Goal: Task Accomplishment & Management: Manage account settings

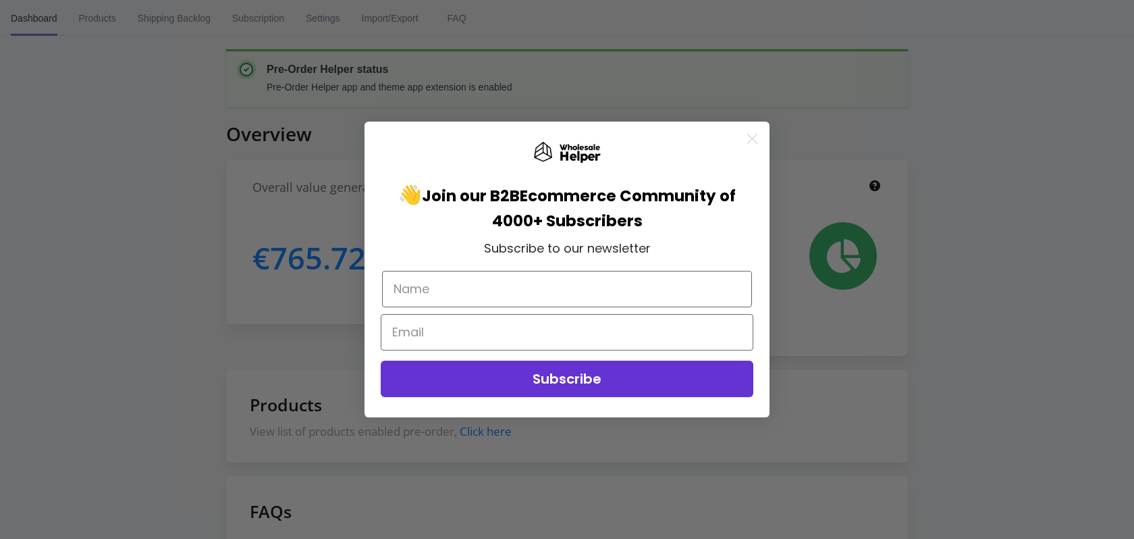
click at [759, 145] on circle "Close dialog" at bounding box center [752, 139] width 22 height 22
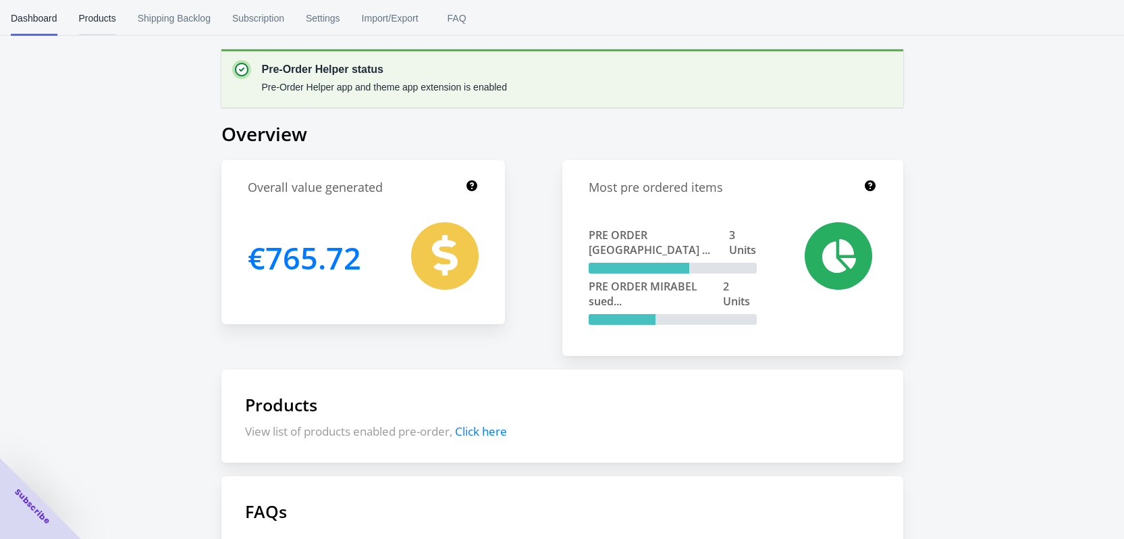
click at [90, 27] on span "Products" at bounding box center [97, 18] width 37 height 35
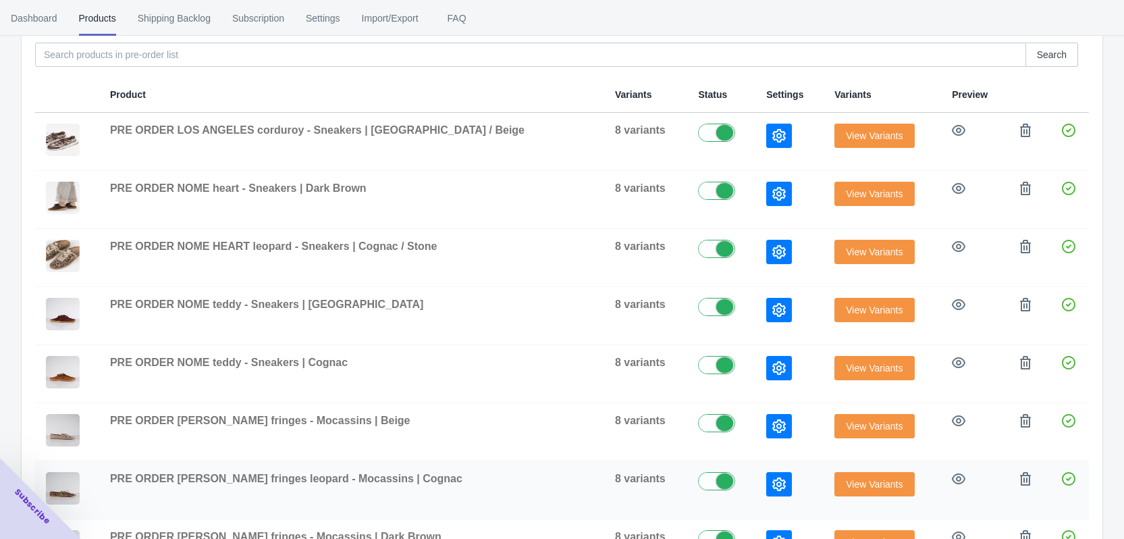
scroll to position [135, 0]
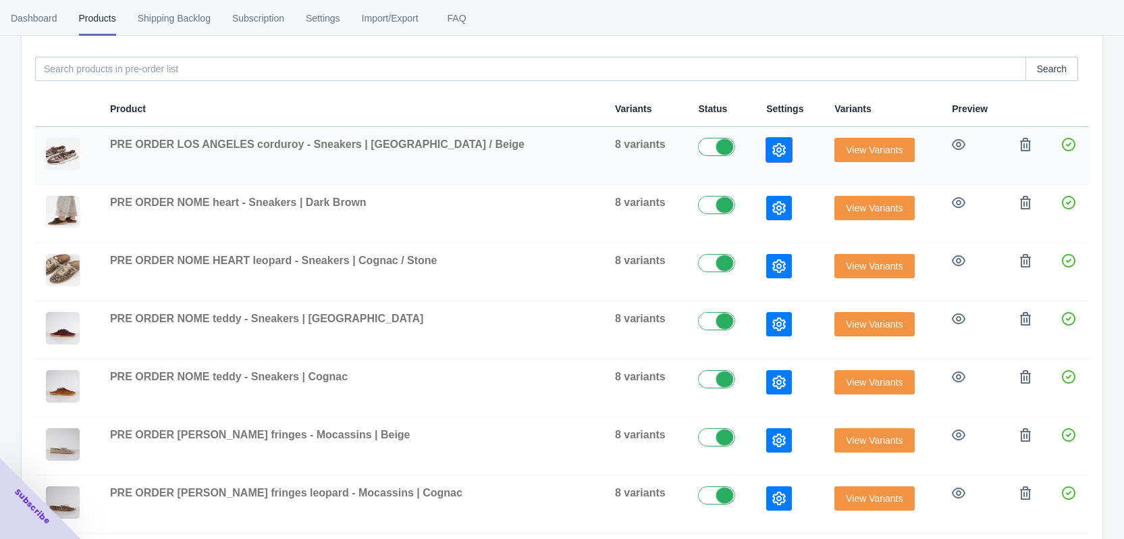
click at [772, 151] on icon "button" at bounding box center [778, 149] width 13 height 13
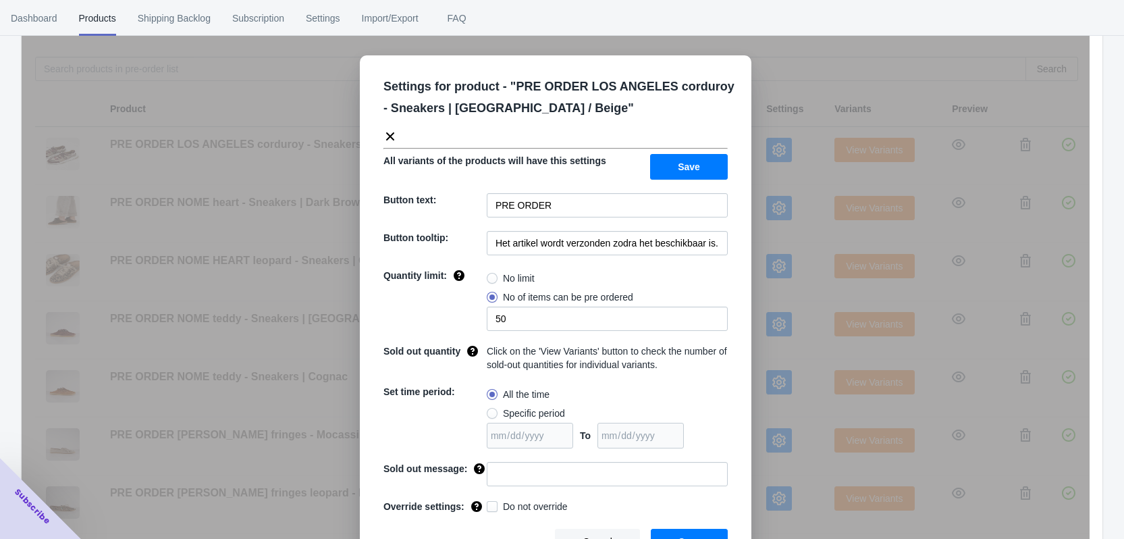
click at [817, 69] on div "Settings for product - " PRE ORDER LOS ANGELES corduroy - Sneakers | [GEOGRAPHI…" at bounding box center [556, 303] width 1068 height 539
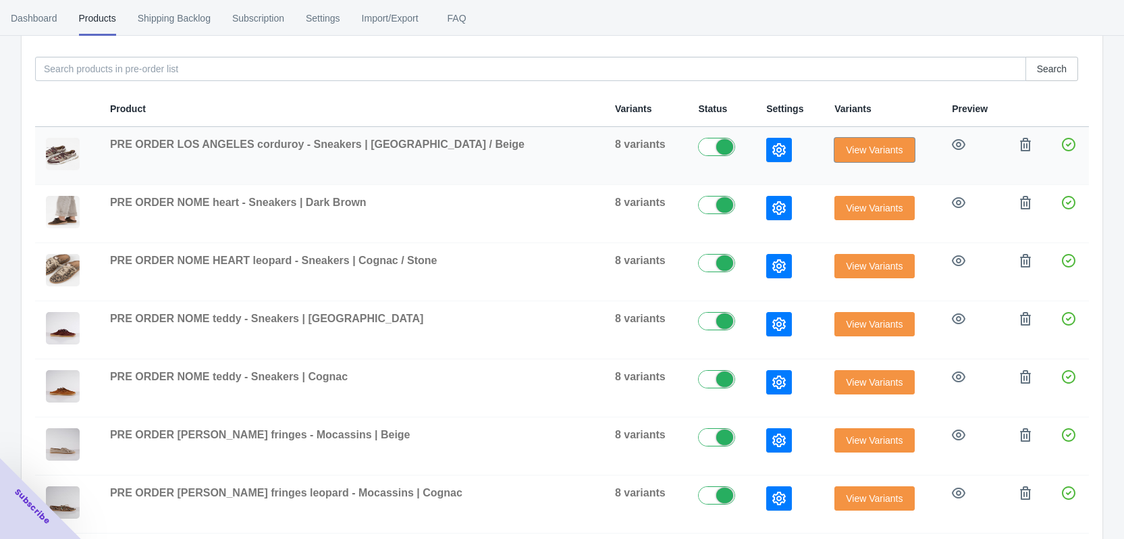
click at [834, 140] on button "View Variants" at bounding box center [874, 150] width 80 height 24
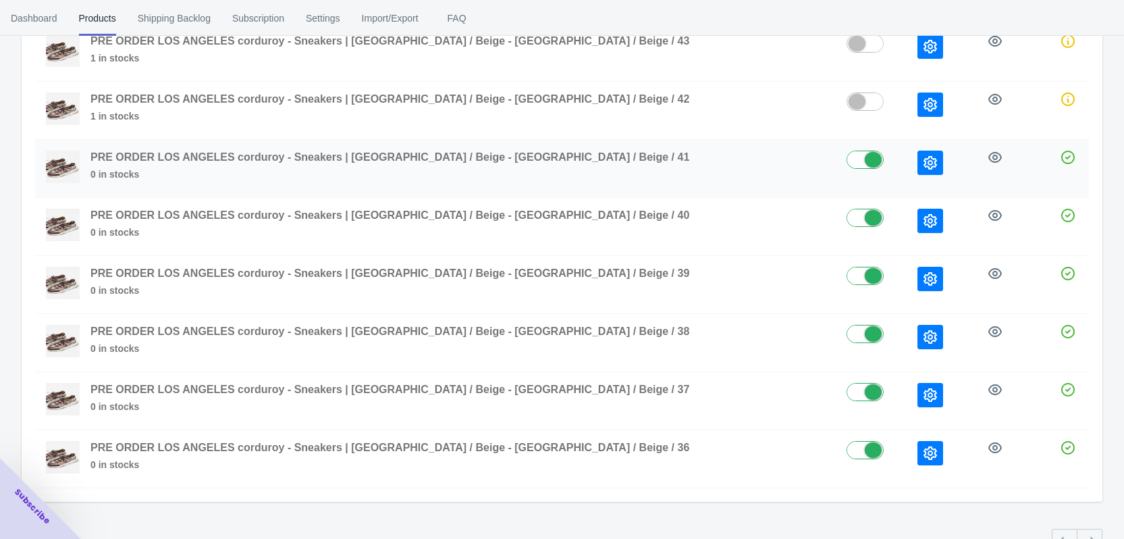
scroll to position [202, 0]
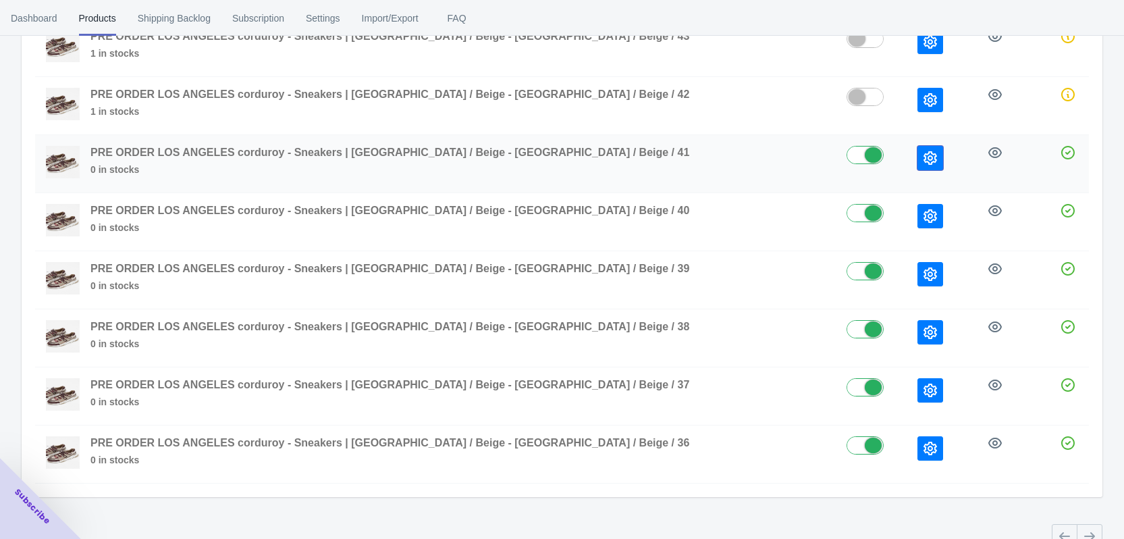
click at [923, 154] on icon "button" at bounding box center [929, 157] width 13 height 13
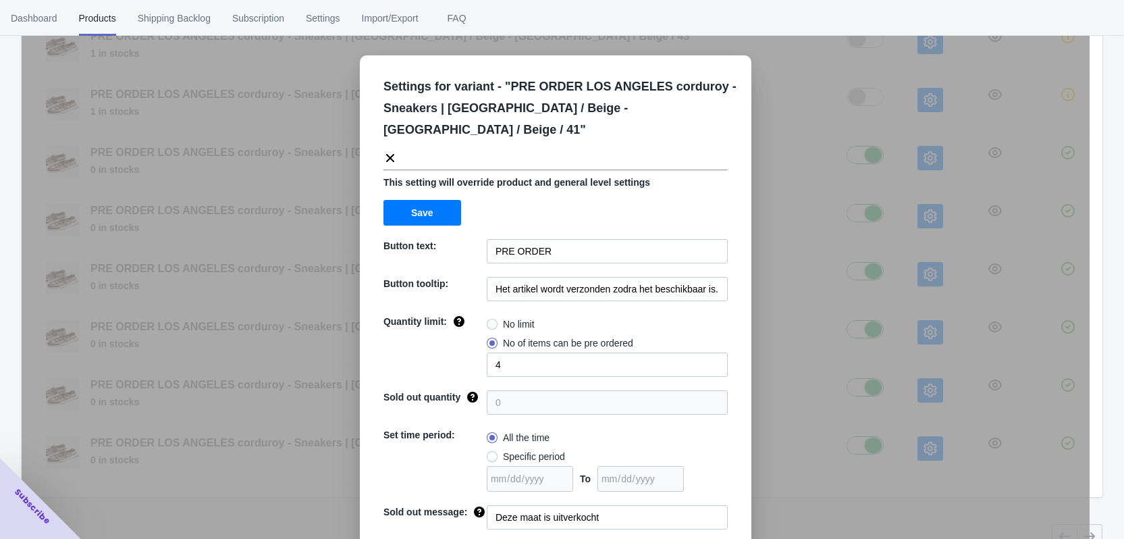
click at [916, 128] on div "Settings for variant - " PRE ORDER LOS ANGELES corduroy - Sneakers | [GEOGRAPHI…" at bounding box center [556, 303] width 1068 height 539
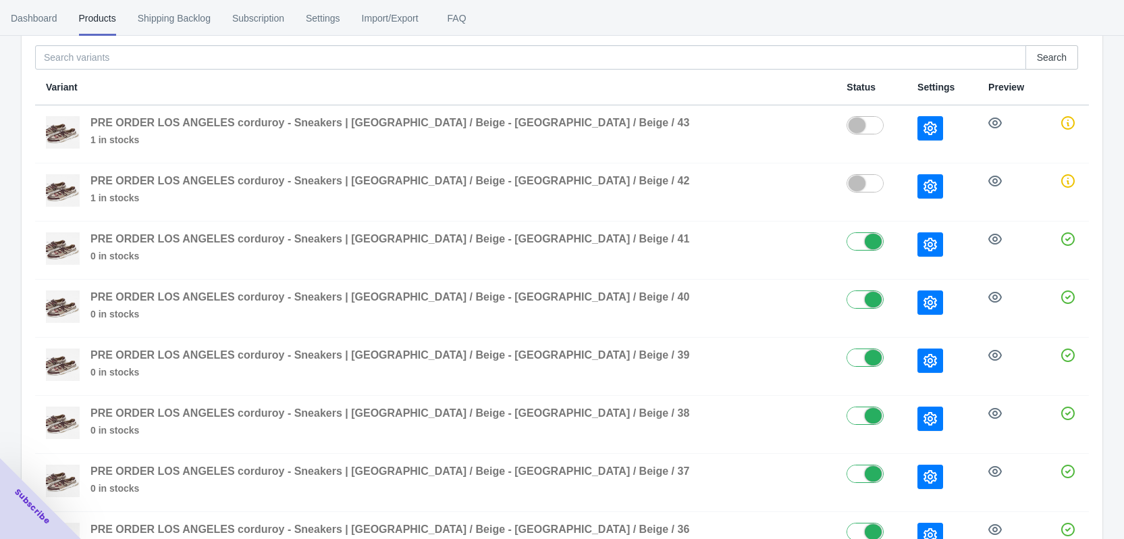
scroll to position [0, 0]
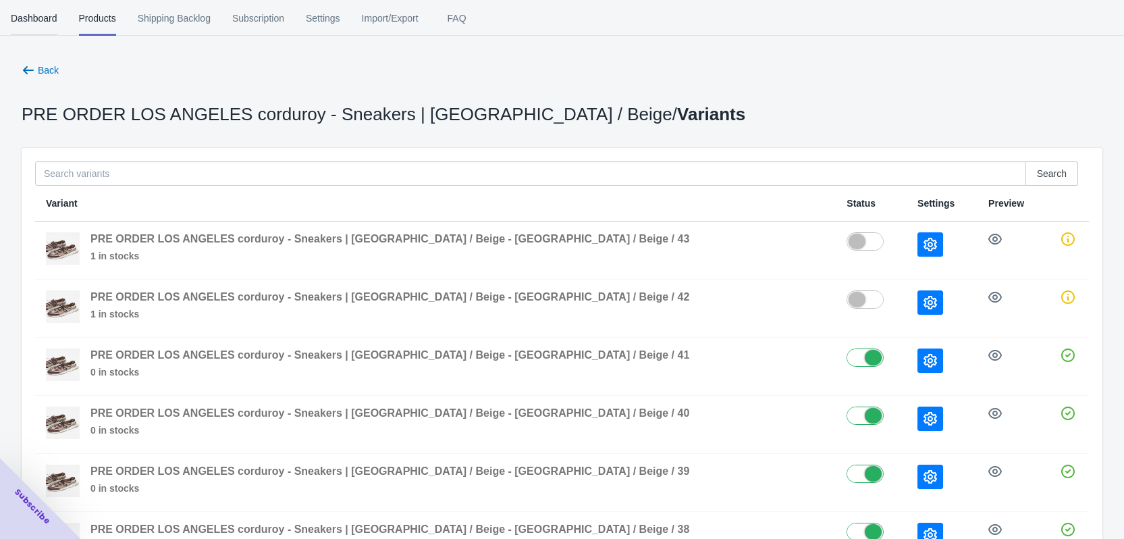
click at [29, 19] on span "Dashboard" at bounding box center [34, 18] width 47 height 35
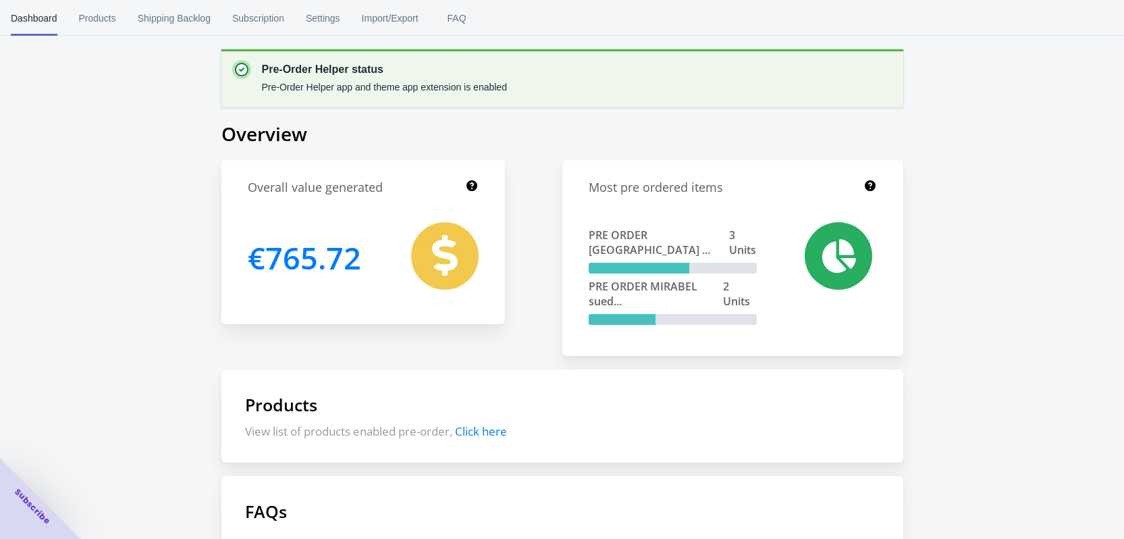
click at [498, 432] on span "Click here" at bounding box center [481, 431] width 52 height 16
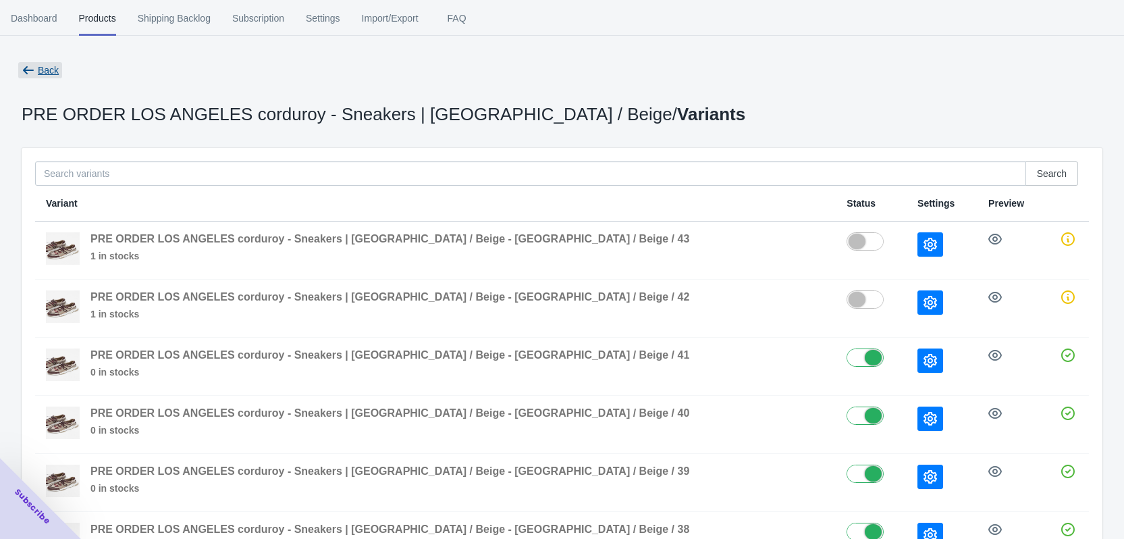
click at [48, 65] on span "Back" at bounding box center [48, 70] width 21 height 11
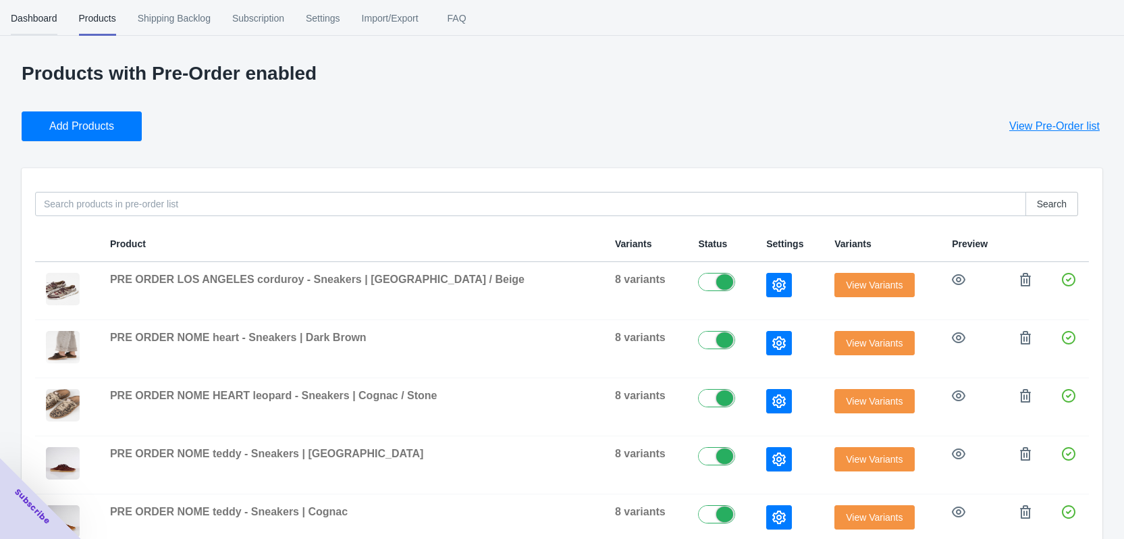
click at [27, 14] on span "Dashboard" at bounding box center [34, 18] width 47 height 35
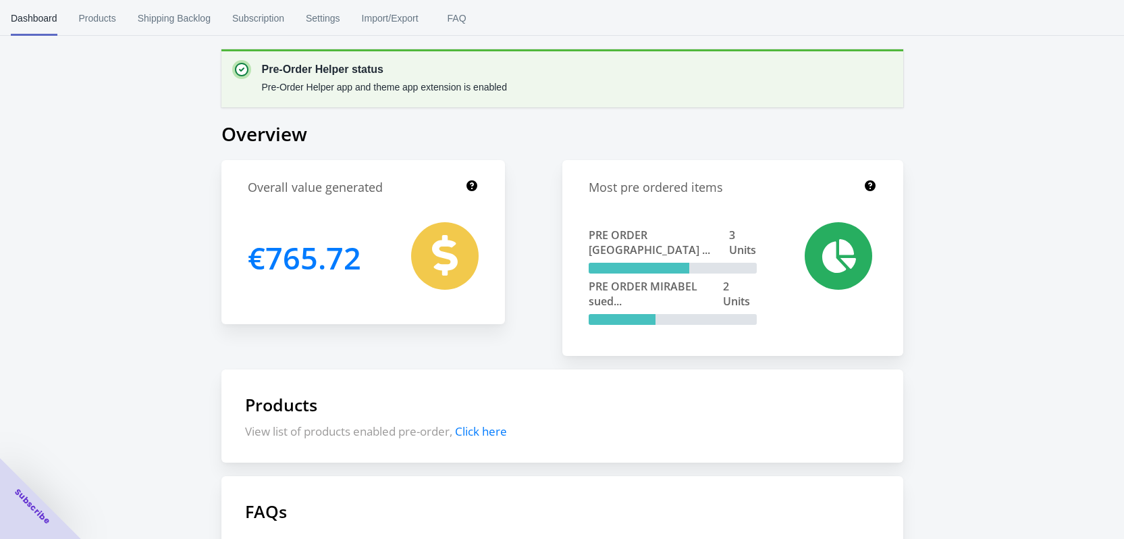
click at [478, 434] on span "Click here" at bounding box center [481, 431] width 52 height 16
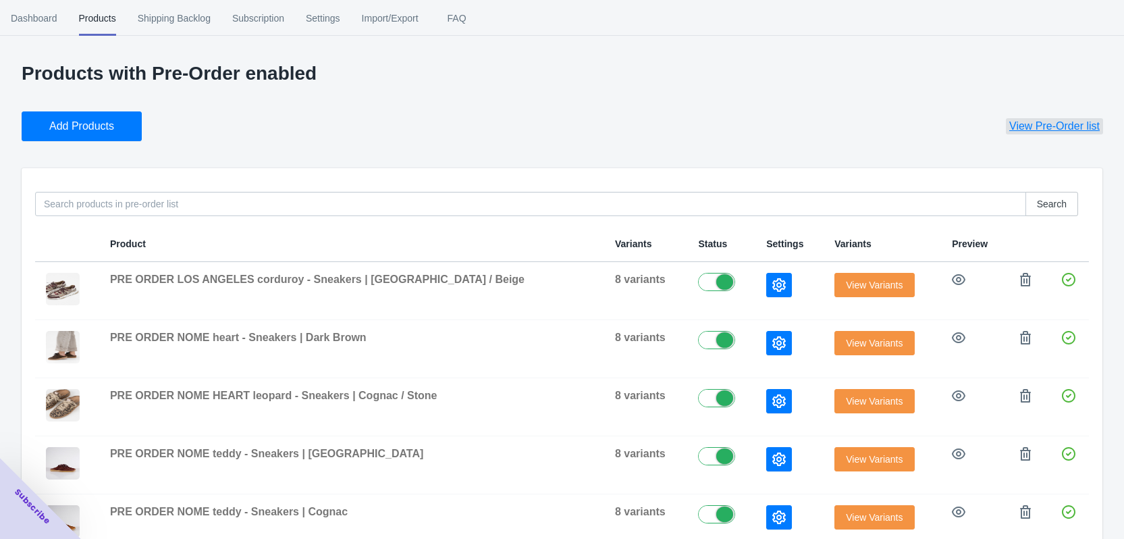
click at [1058, 124] on span "View Pre-Order list" at bounding box center [1054, 125] width 90 height 13
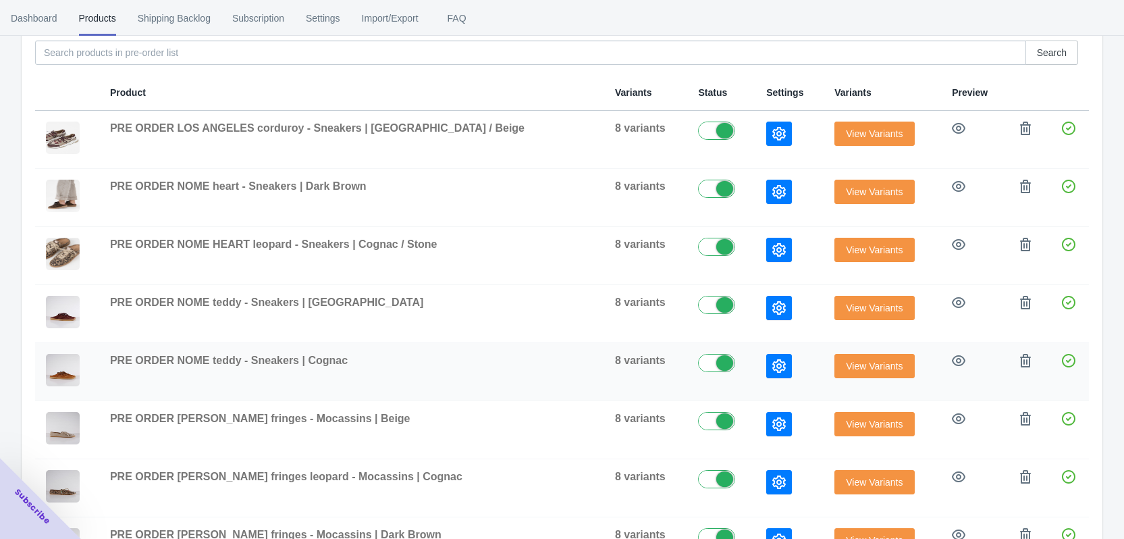
scroll to position [270, 0]
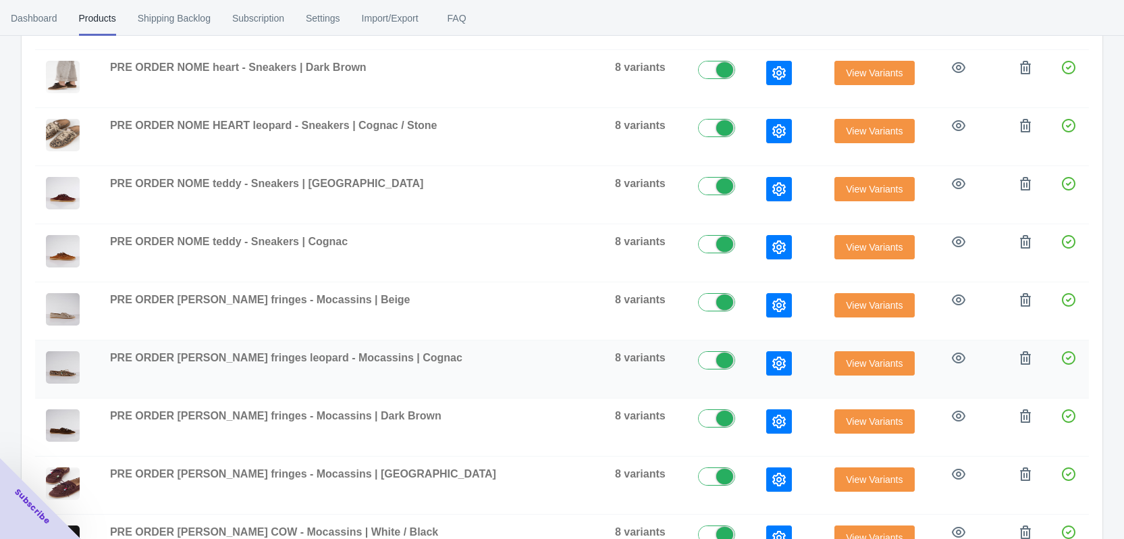
click at [850, 363] on span "View Variants" at bounding box center [874, 363] width 57 height 11
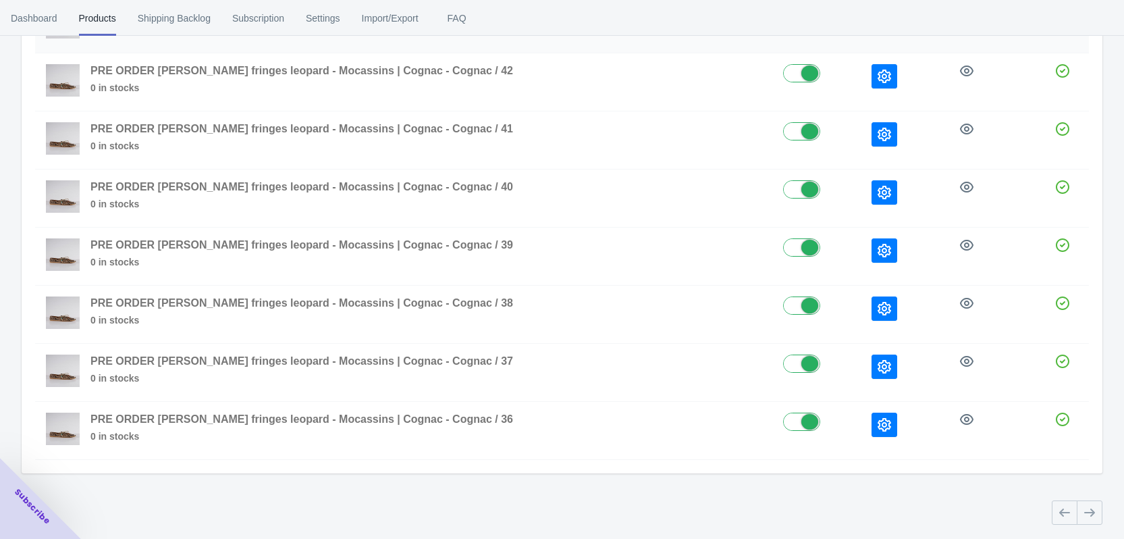
scroll to position [229, 0]
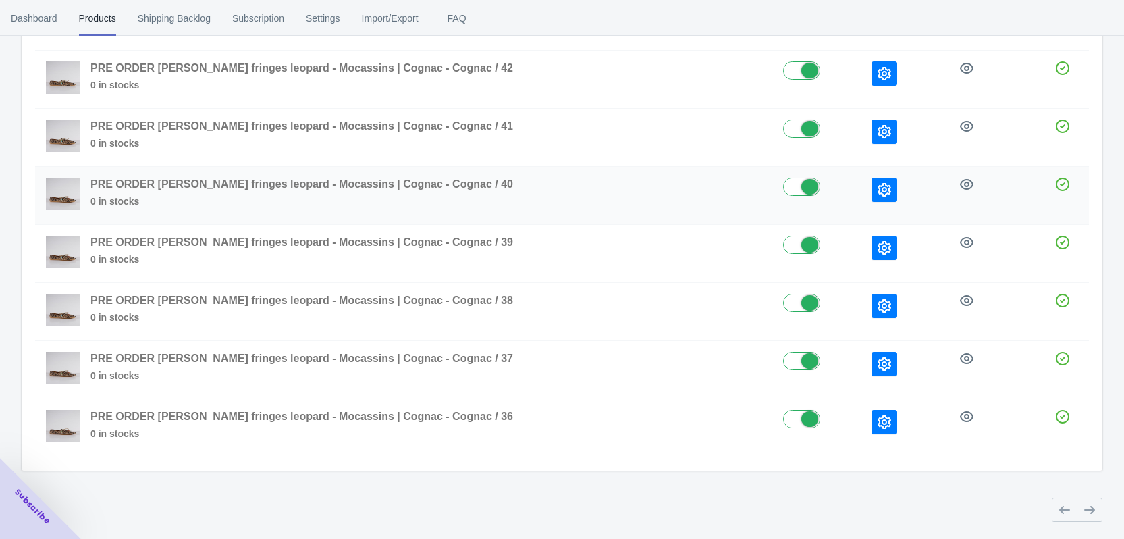
click at [877, 191] on icon "button" at bounding box center [883, 189] width 13 height 13
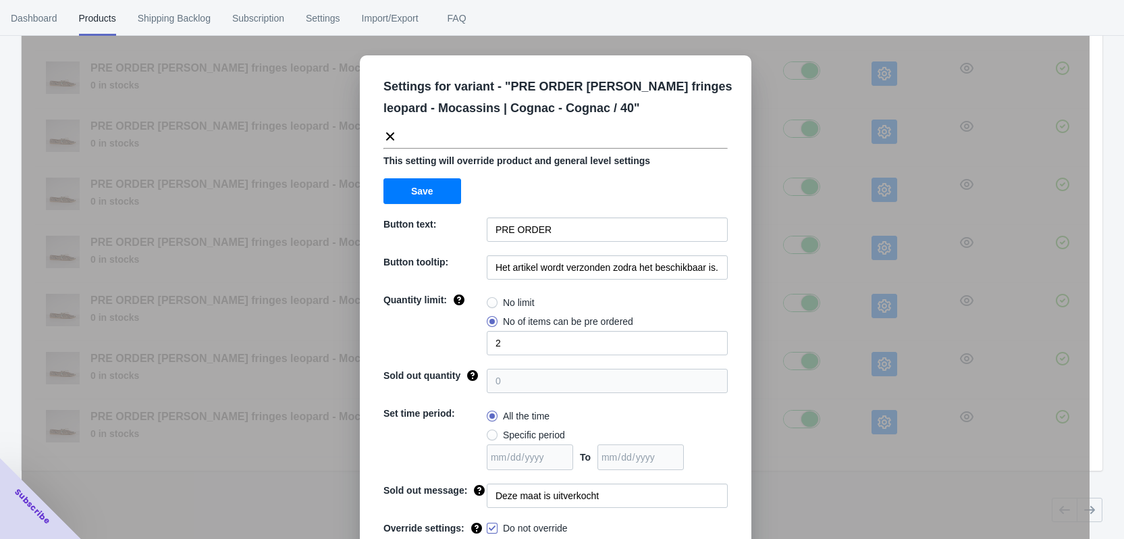
scroll to position [46, 0]
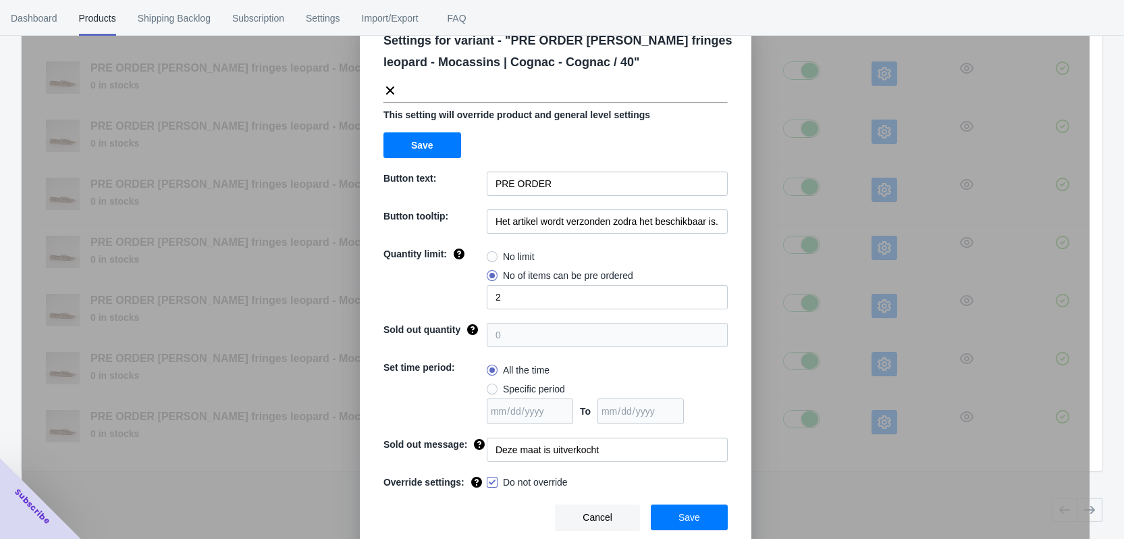
click at [892, 217] on div "Settings for variant - " PRE ORDER [PERSON_NAME] fringes leopard - Mocassins | …" at bounding box center [556, 303] width 1068 height 539
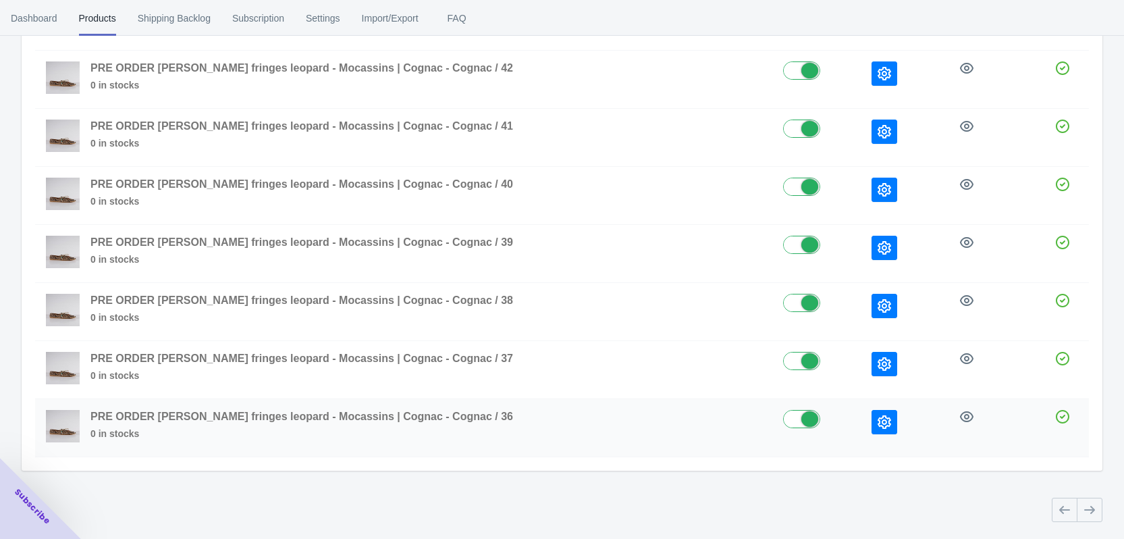
click at [877, 424] on icon "button" at bounding box center [883, 421] width 13 height 13
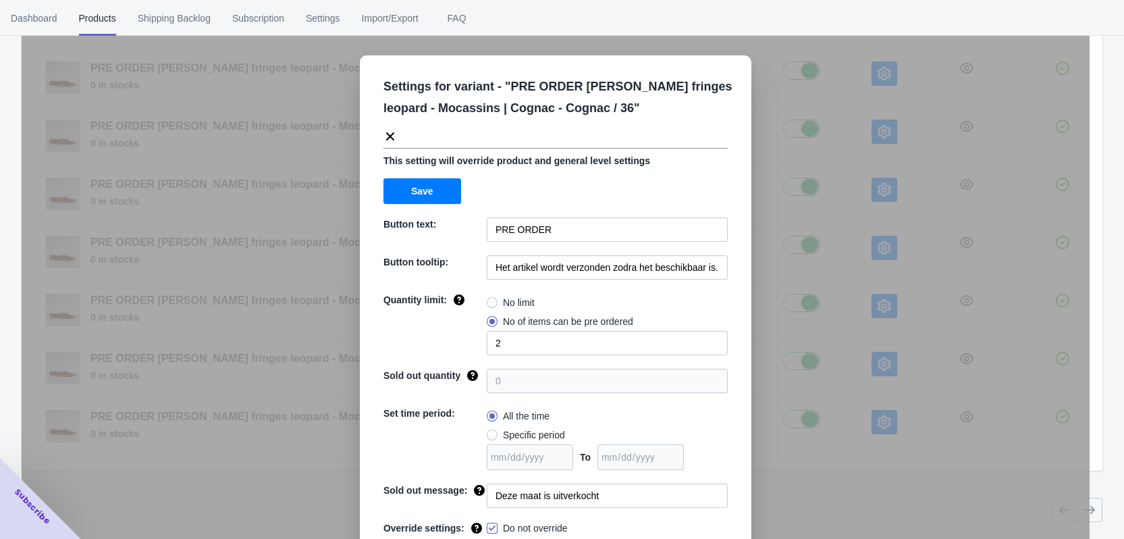
click at [890, 357] on div "Settings for variant - " PRE ORDER [PERSON_NAME] fringes leopard - Mocassins | …" at bounding box center [556, 303] width 1068 height 539
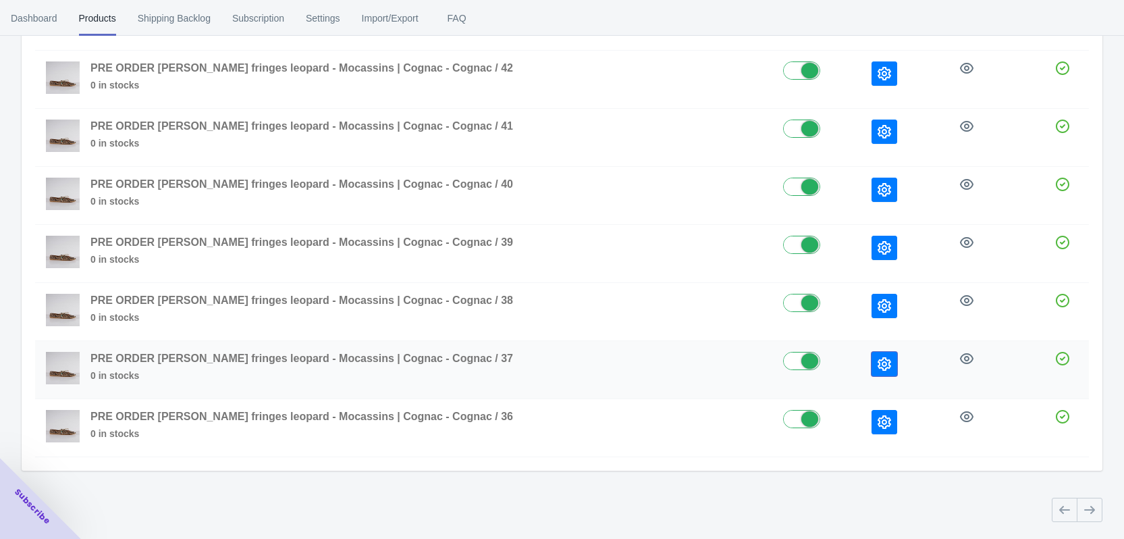
click at [871, 369] on button "button" at bounding box center [884, 364] width 26 height 24
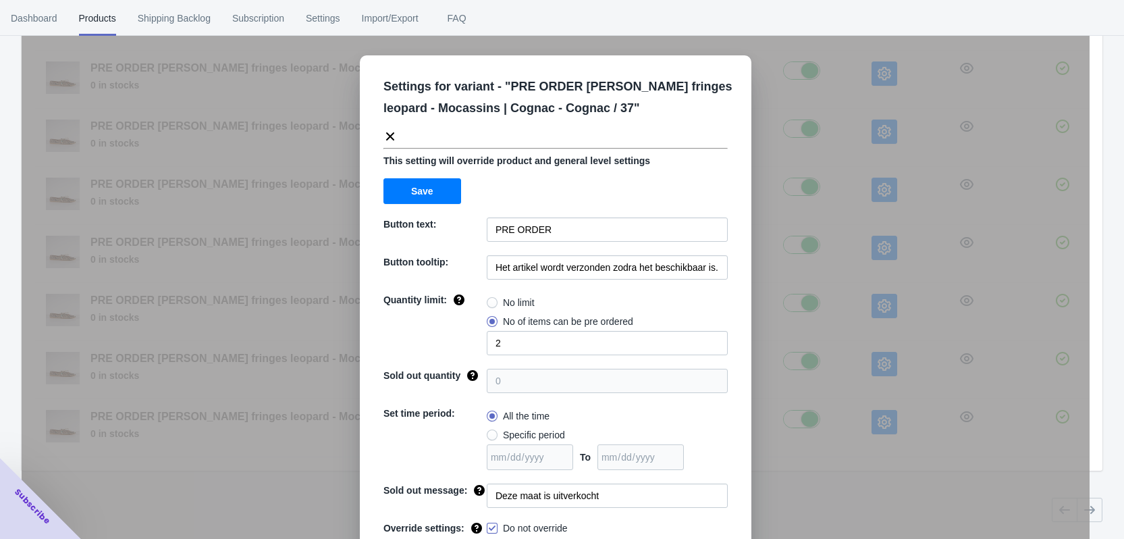
click at [894, 328] on div "Settings for variant - " PRE ORDER [PERSON_NAME] fringes leopard - Mocassins | …" at bounding box center [556, 303] width 1068 height 539
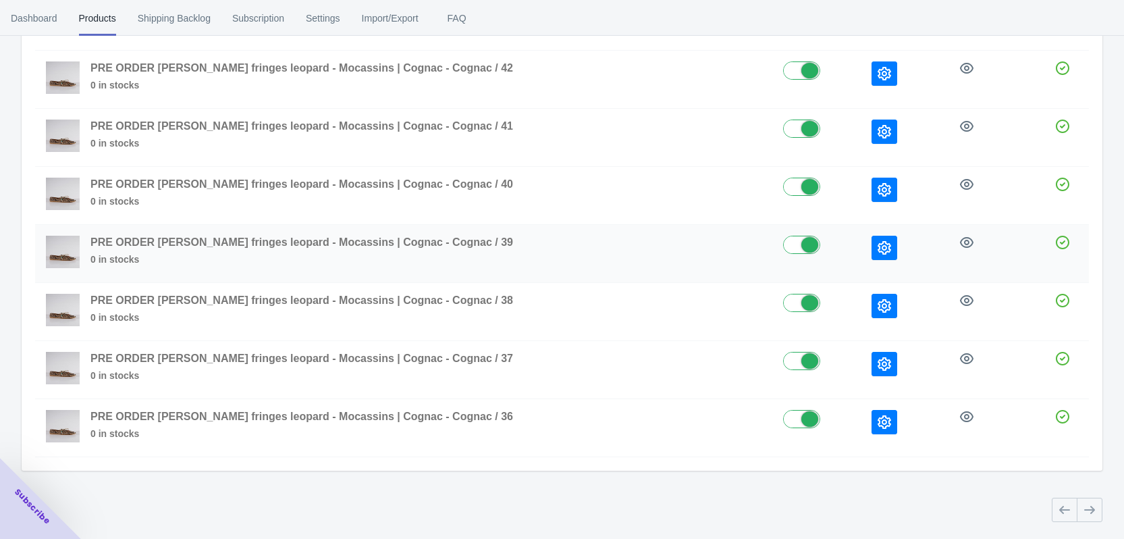
click at [877, 254] on icon "button" at bounding box center [883, 247] width 13 height 13
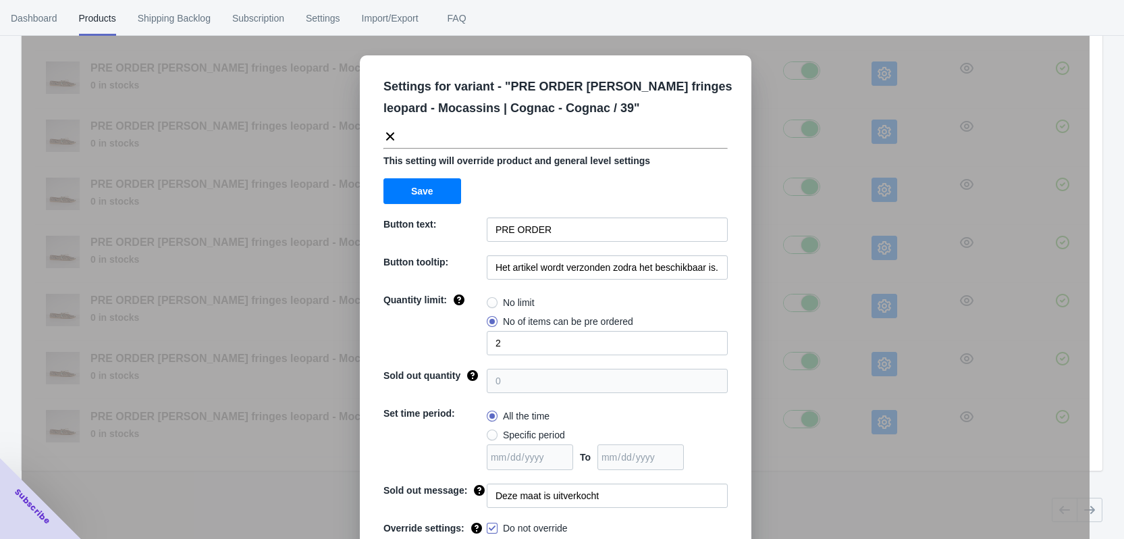
click at [881, 252] on div "Settings for variant - " PRE ORDER [PERSON_NAME] fringes leopard - Mocassins | …" at bounding box center [556, 303] width 1068 height 539
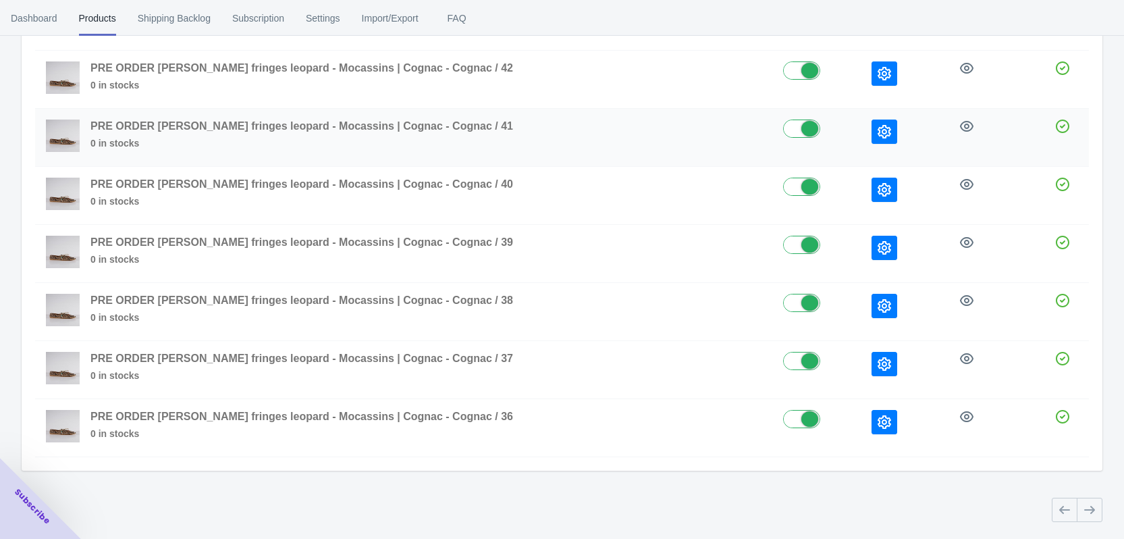
click at [877, 127] on icon "button" at bounding box center [883, 131] width 13 height 13
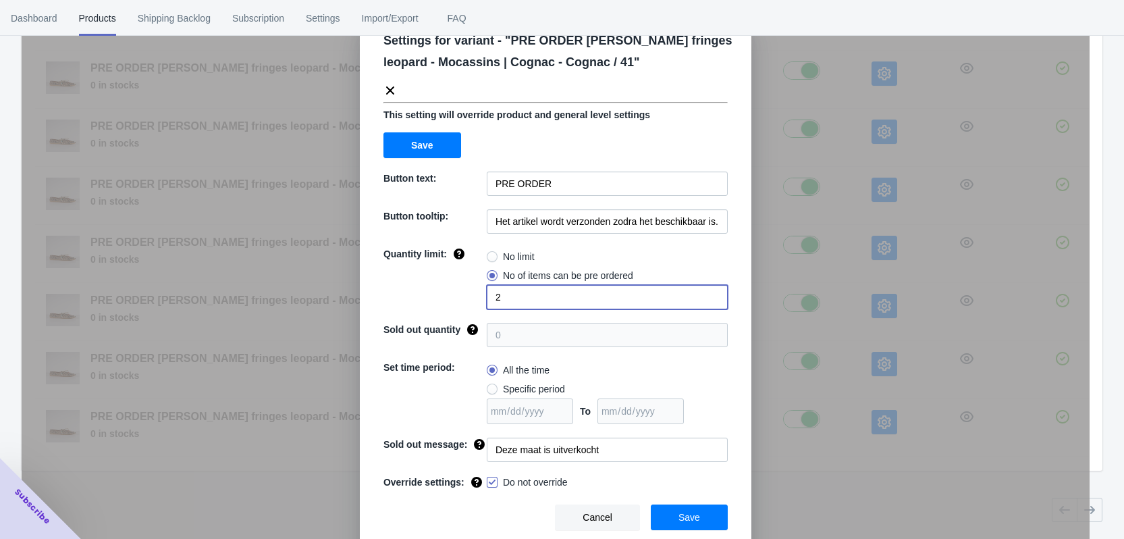
drag, startPoint x: 497, startPoint y: 300, endPoint x: 462, endPoint y: 300, distance: 35.1
click at [462, 300] on div "Quantity limit: No limit No of items can be pre ordered 2" at bounding box center [555, 278] width 344 height 62
type input "1"
click at [443, 295] on div "Quantity limit:" at bounding box center [434, 278] width 103 height 62
click at [701, 514] on button "Save" at bounding box center [689, 517] width 77 height 26
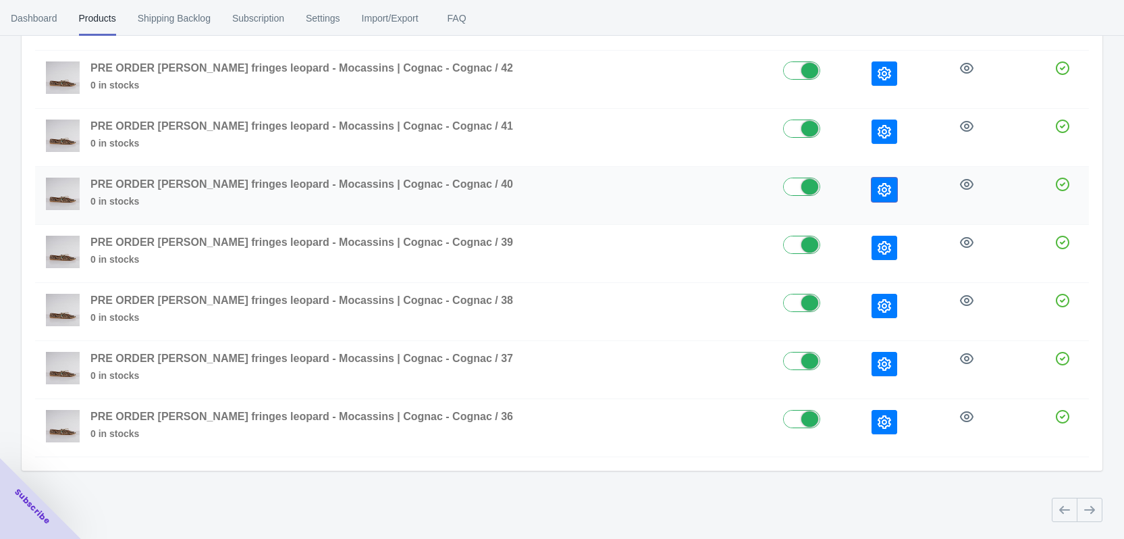
click at [877, 188] on icon "button" at bounding box center [883, 189] width 13 height 13
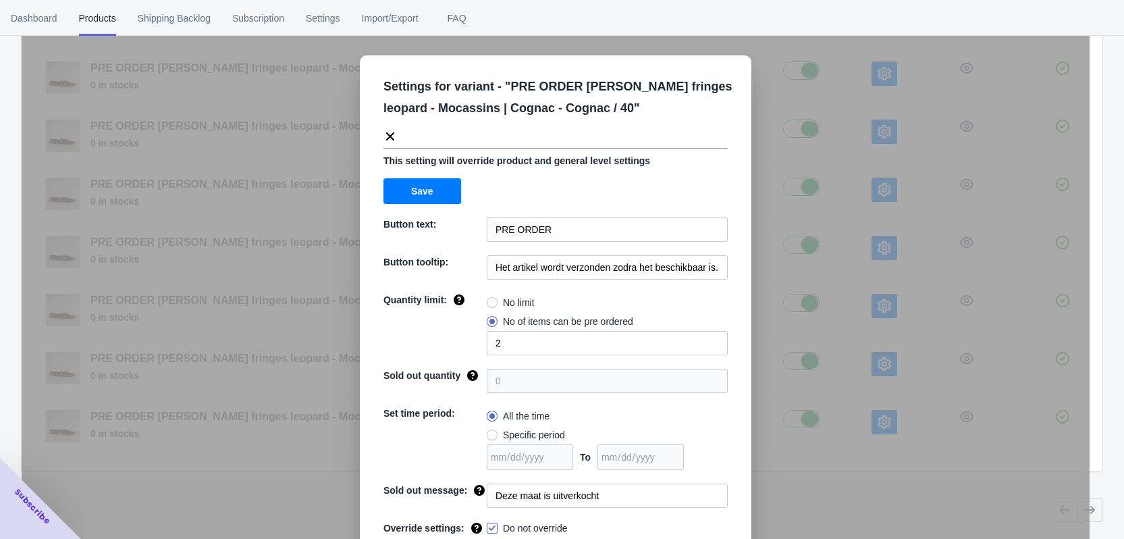
click at [872, 169] on div "Settings for variant - " PRE ORDER [PERSON_NAME] fringes leopard - Mocassins | …" at bounding box center [556, 303] width 1068 height 539
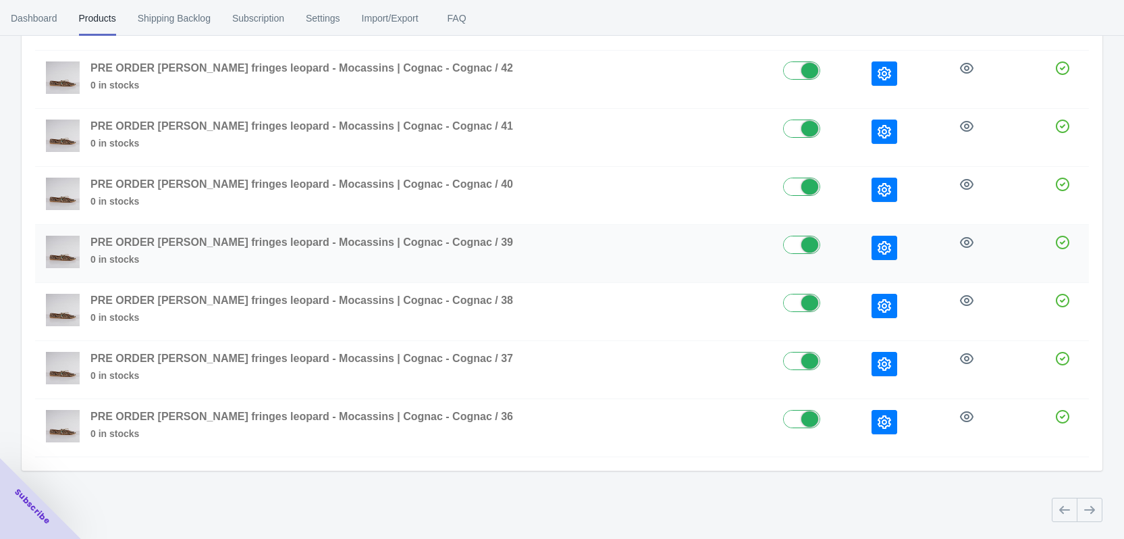
click at [864, 261] on td at bounding box center [905, 254] width 89 height 58
click at [877, 254] on icon "button" at bounding box center [883, 247] width 13 height 13
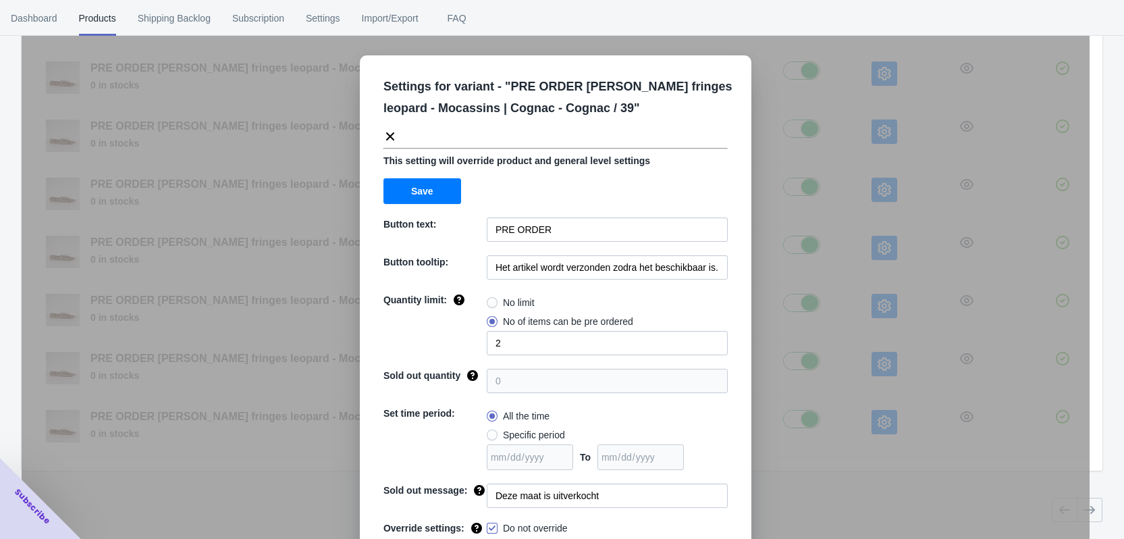
click at [878, 231] on div "Settings for variant - " PRE ORDER [PERSON_NAME] fringes leopard - Mocassins | …" at bounding box center [556, 303] width 1068 height 539
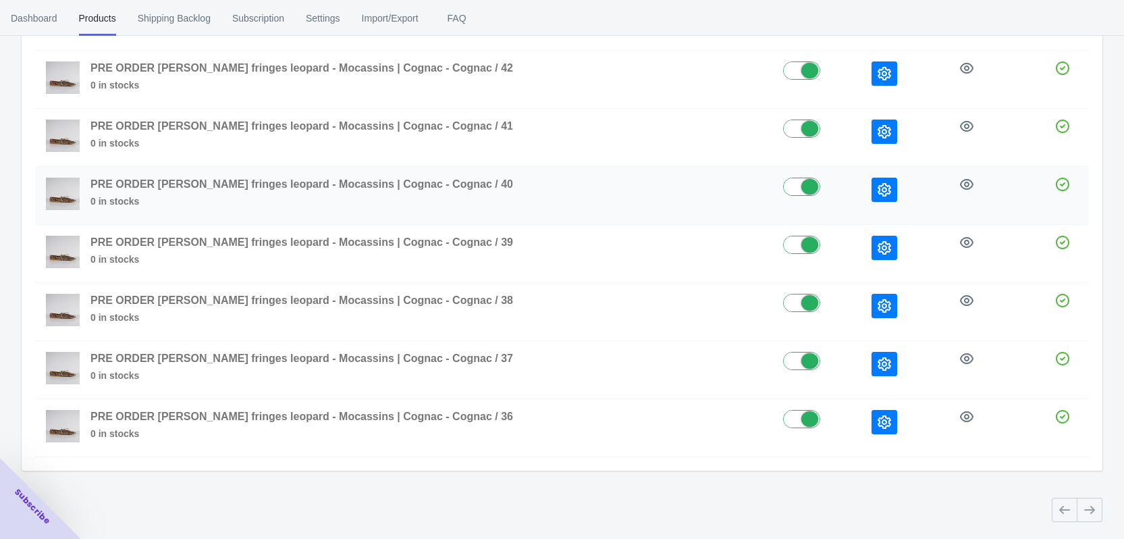
click at [871, 182] on button "button" at bounding box center [884, 190] width 26 height 24
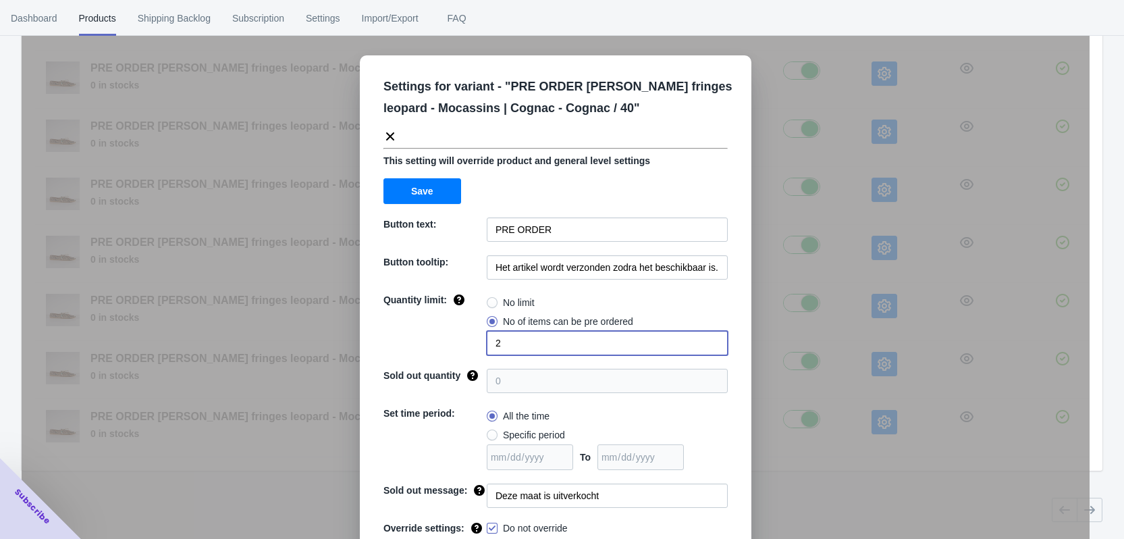
drag, startPoint x: 506, startPoint y: 343, endPoint x: 479, endPoint y: 342, distance: 27.7
click at [479, 343] on div "Quantity limit: No limit No of items can be pre ordered 2" at bounding box center [555, 324] width 344 height 62
type input "1"
click at [456, 336] on div "Quantity limit:" at bounding box center [434, 324] width 103 height 62
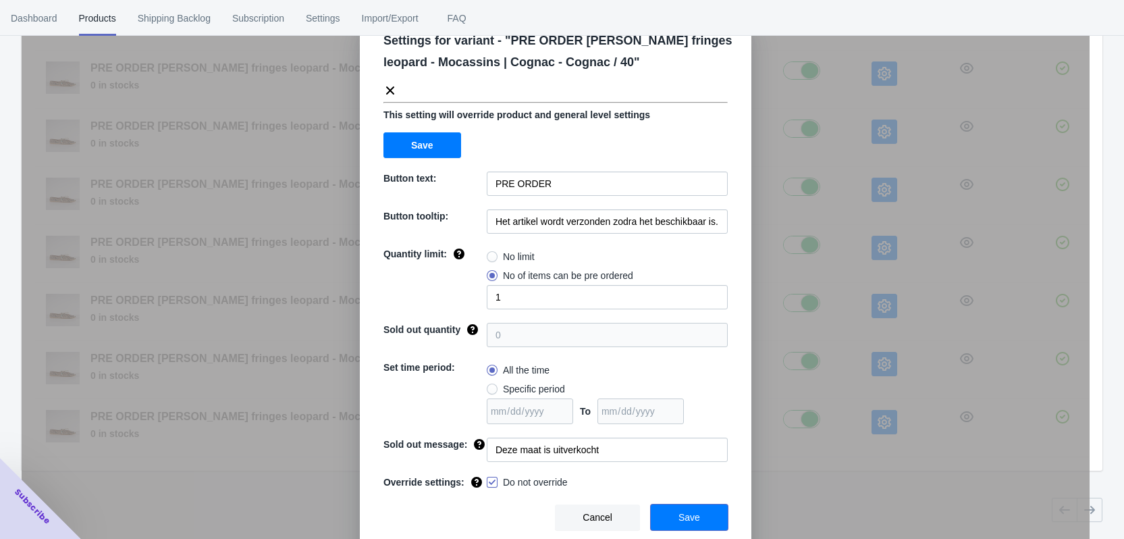
click at [690, 517] on span "Save" at bounding box center [689, 517] width 22 height 11
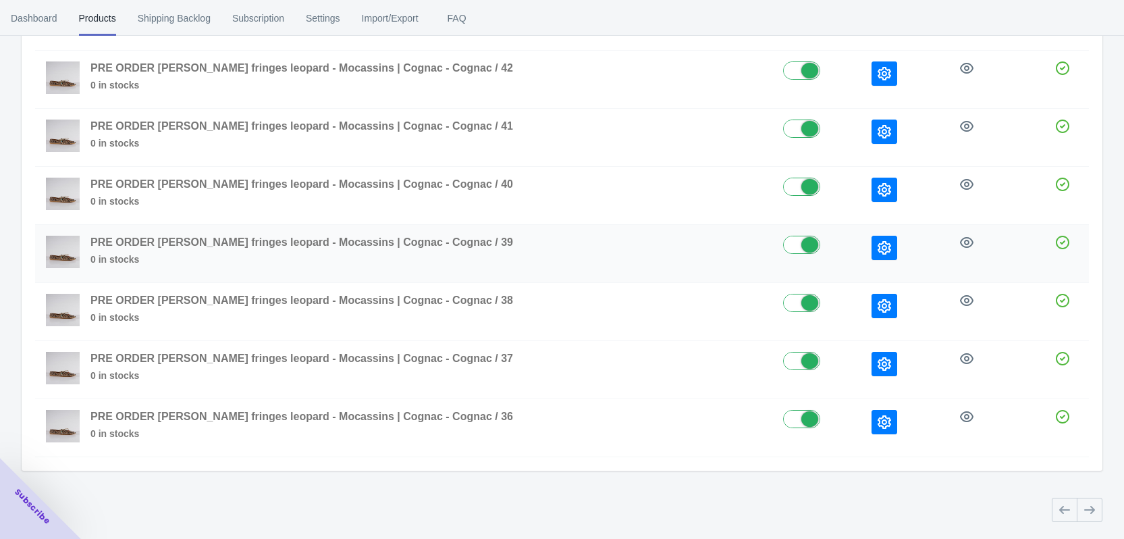
click at [877, 252] on icon "button" at bounding box center [883, 247] width 13 height 13
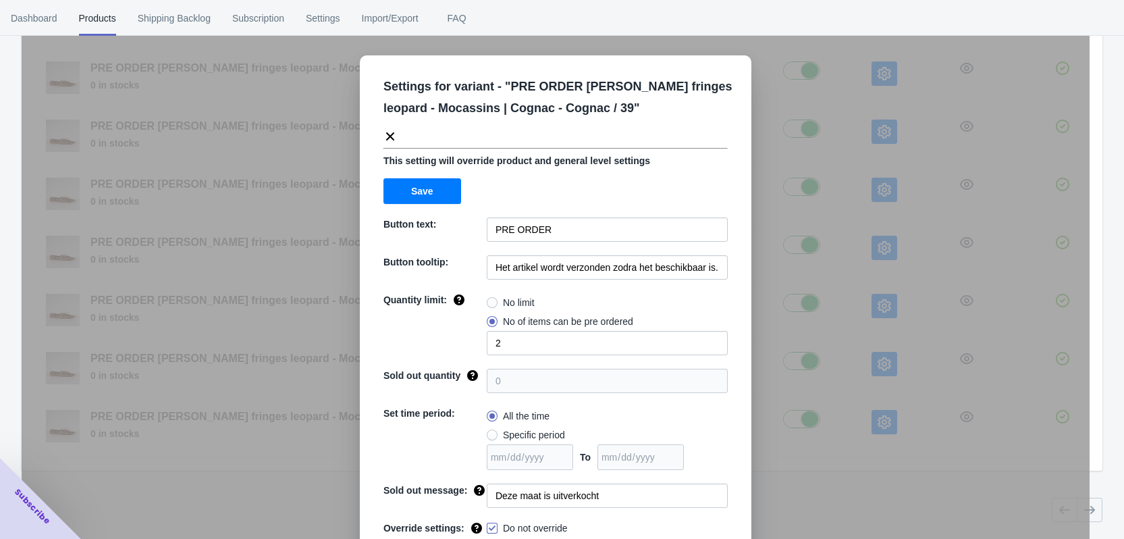
click at [902, 214] on div "Settings for variant - " PRE ORDER [PERSON_NAME] fringes leopard - Mocassins | …" at bounding box center [556, 303] width 1068 height 539
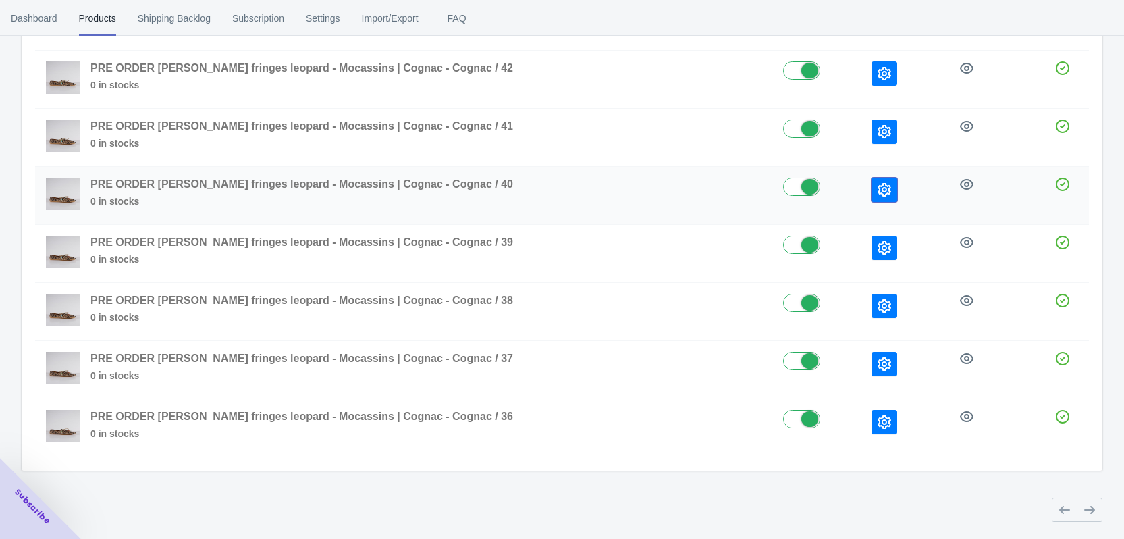
click at [877, 189] on icon "button" at bounding box center [883, 189] width 13 height 13
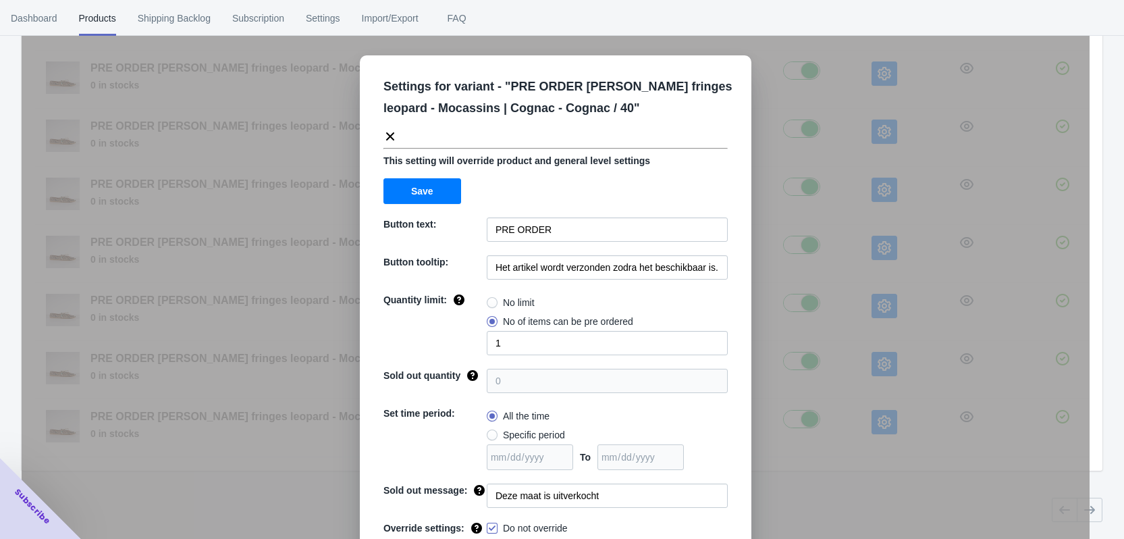
click at [861, 210] on div "Settings for variant - " PRE ORDER [PERSON_NAME] fringes leopard - Mocassins | …" at bounding box center [556, 303] width 1068 height 539
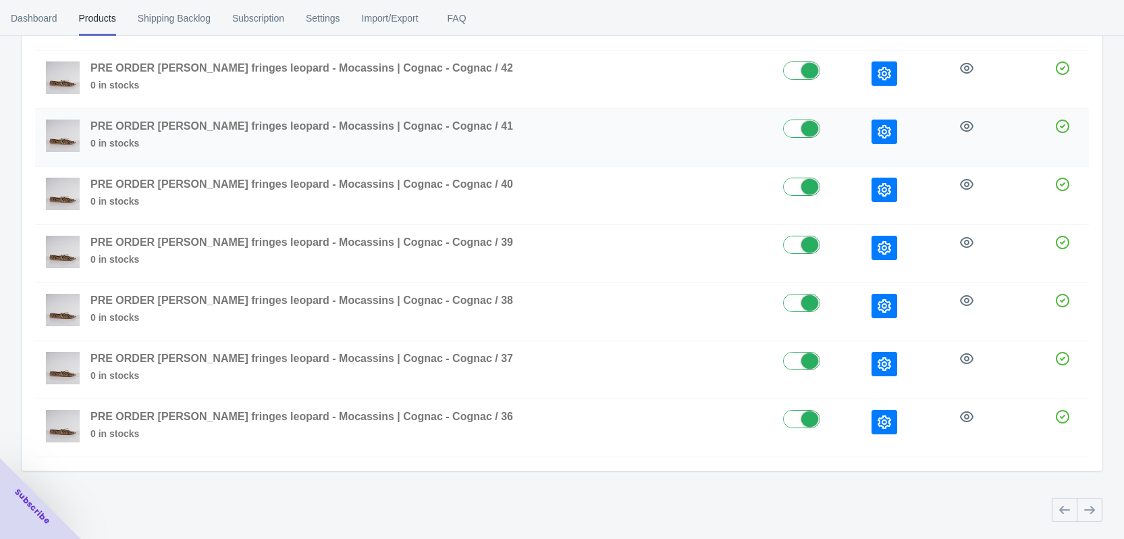
click at [861, 119] on td at bounding box center [905, 138] width 89 height 58
click at [877, 130] on icon "button" at bounding box center [883, 131] width 13 height 13
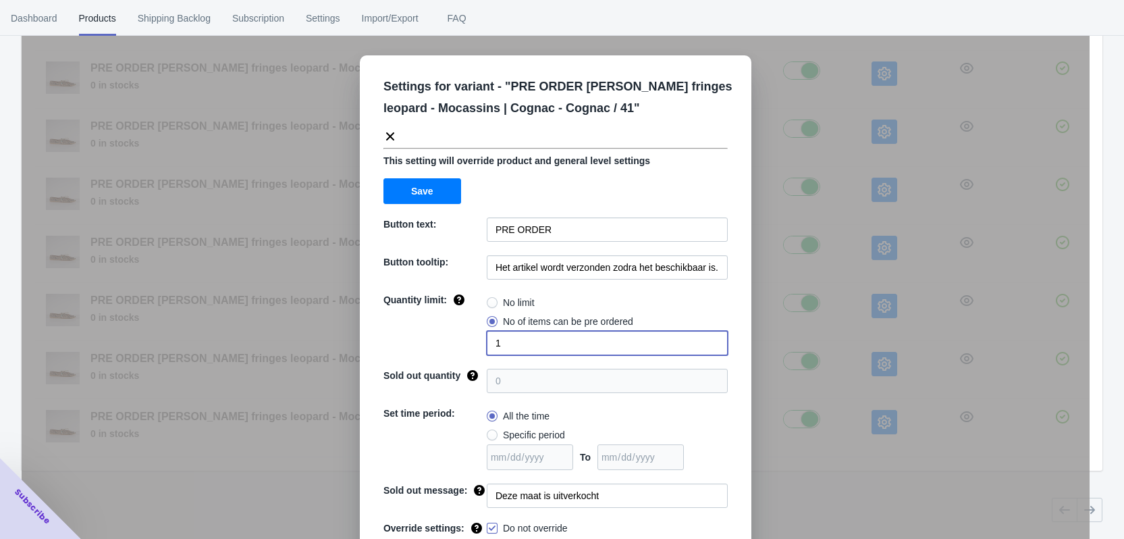
drag, startPoint x: 478, startPoint y: 342, endPoint x: 472, endPoint y: 335, distance: 9.2
click at [474, 342] on div "Quantity limit: No limit No of items can be pre ordered 1" at bounding box center [555, 324] width 344 height 62
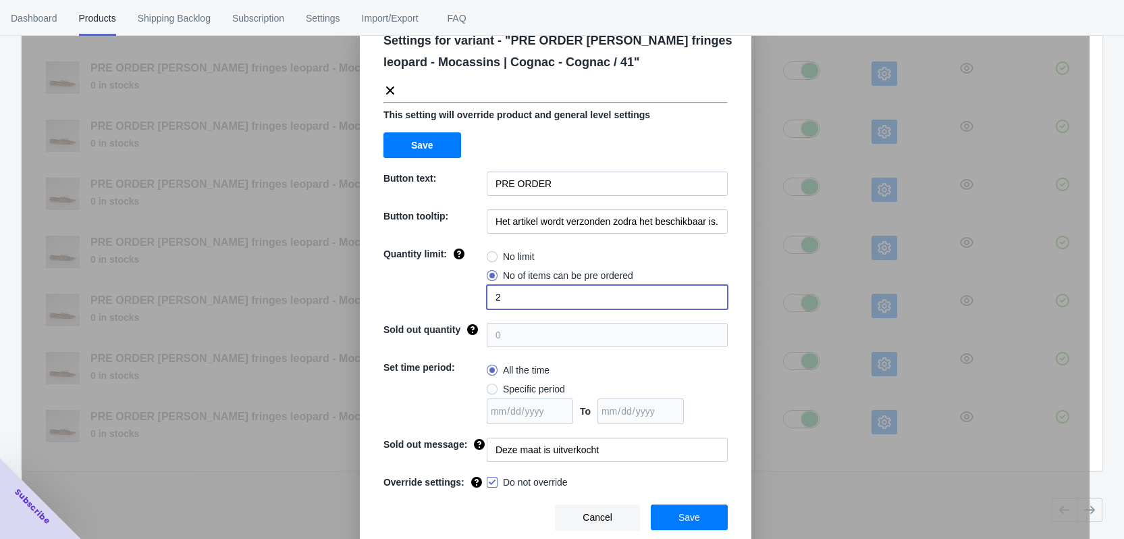
type input "2"
click at [683, 513] on span "Save" at bounding box center [689, 517] width 22 height 11
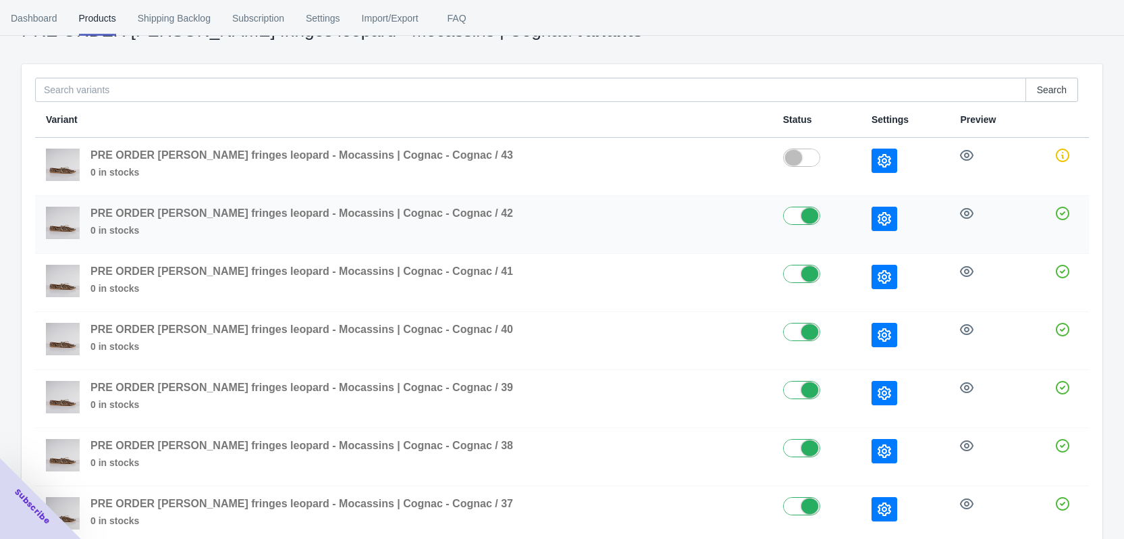
scroll to position [0, 0]
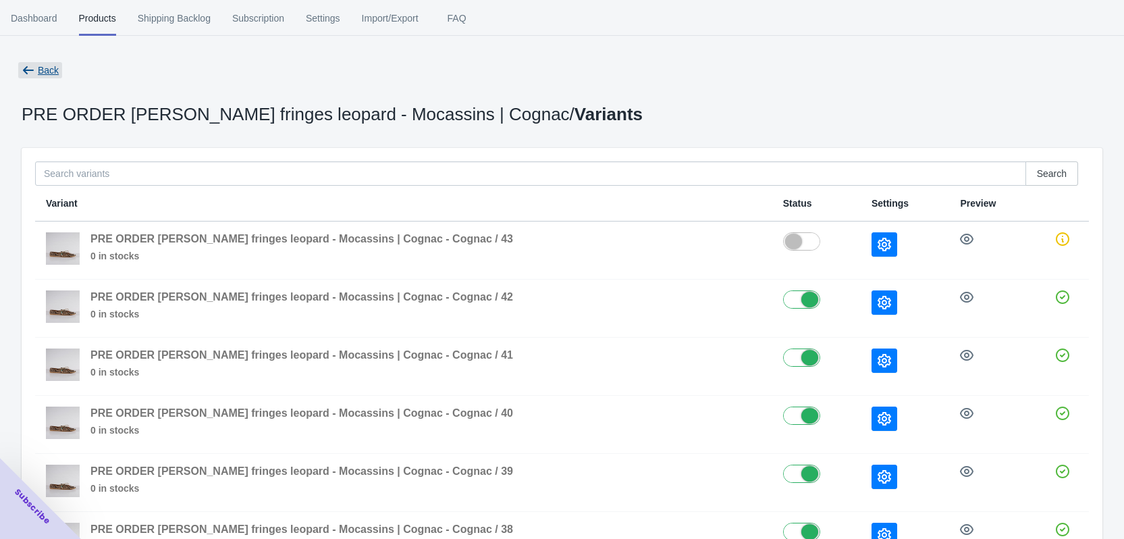
click at [34, 65] on button "Back" at bounding box center [40, 70] width 48 height 24
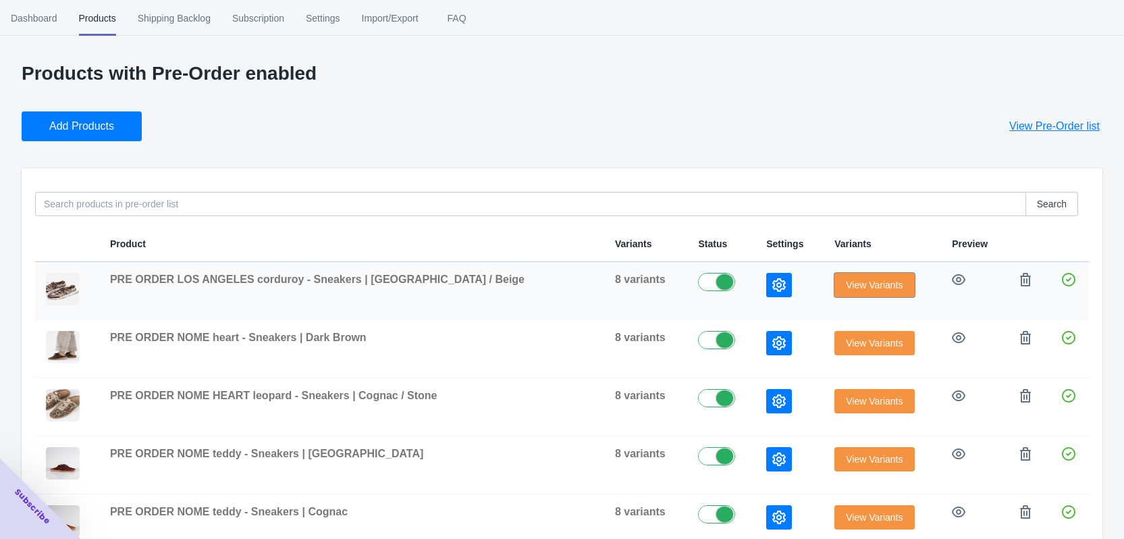
click at [859, 288] on span "View Variants" at bounding box center [874, 284] width 57 height 11
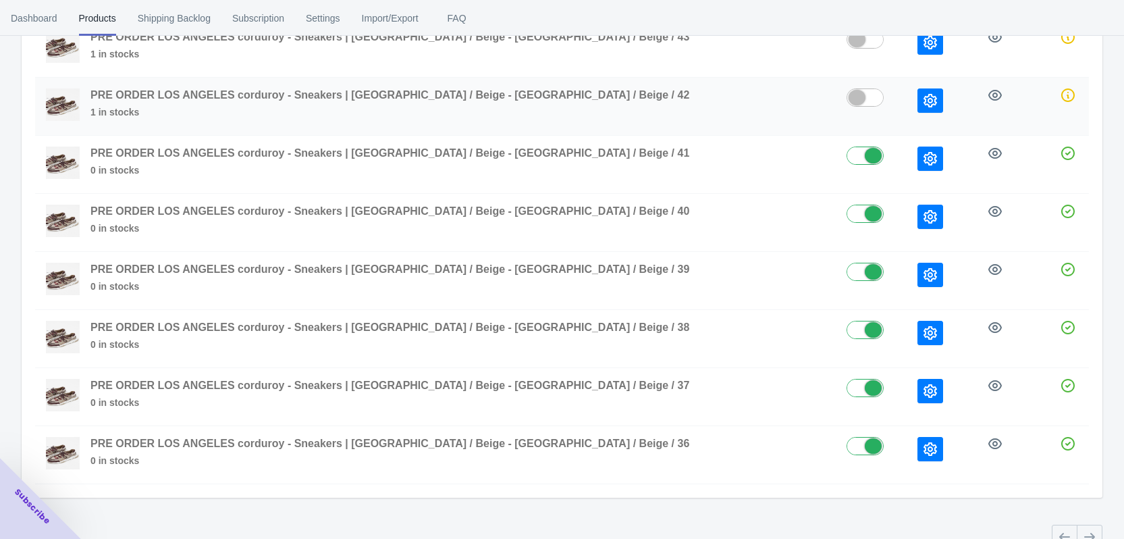
scroll to position [202, 0]
click at [923, 277] on icon "button" at bounding box center [929, 273] width 13 height 13
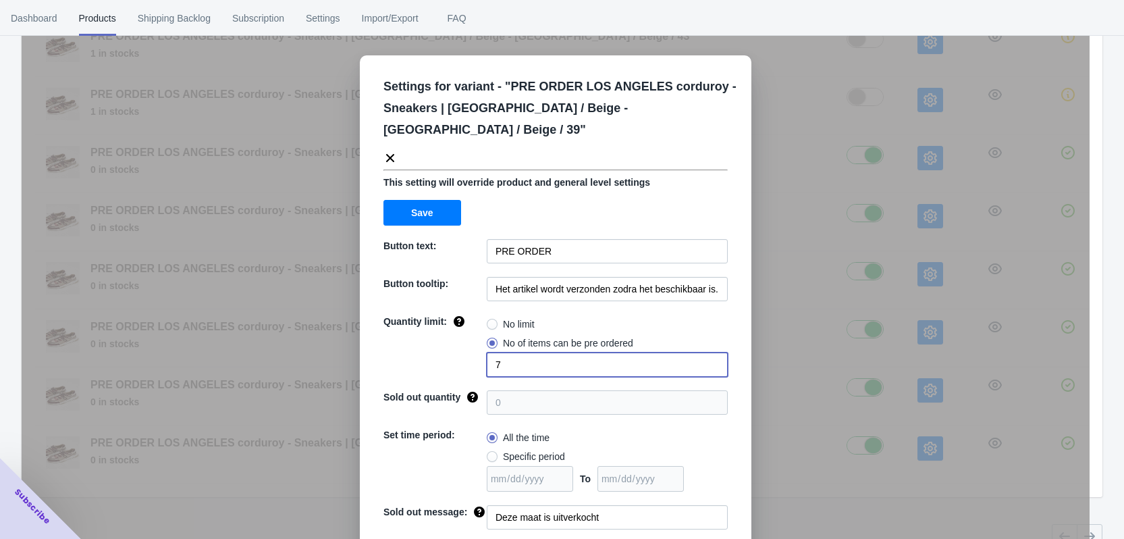
drag, startPoint x: 509, startPoint y: 347, endPoint x: 474, endPoint y: 346, distance: 34.4
click at [474, 346] on div "Quantity limit: No limit No of items can be pre ordered 7" at bounding box center [555, 346] width 344 height 62
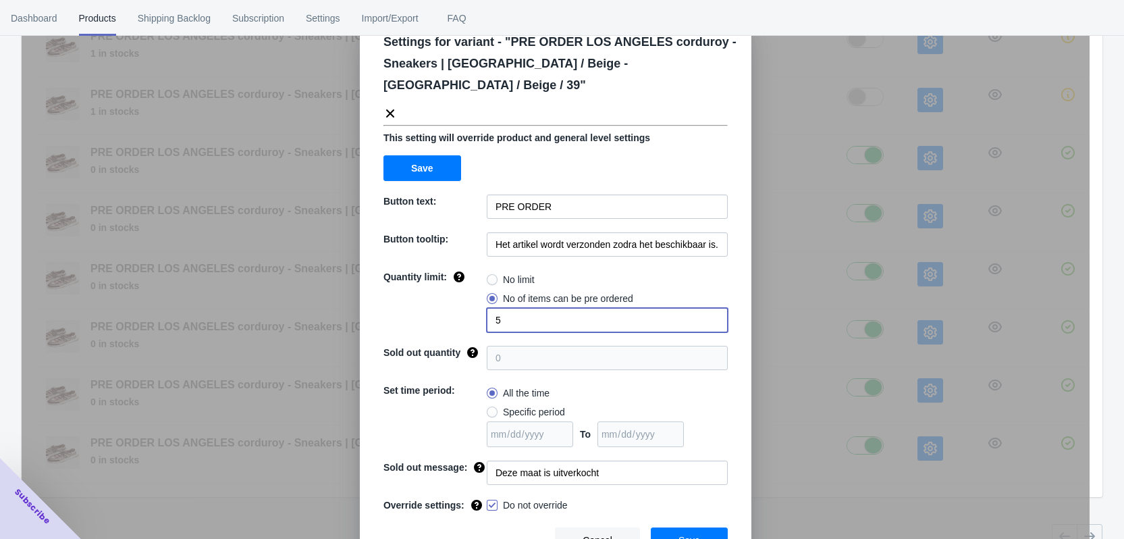
scroll to position [46, 0]
type input "5"
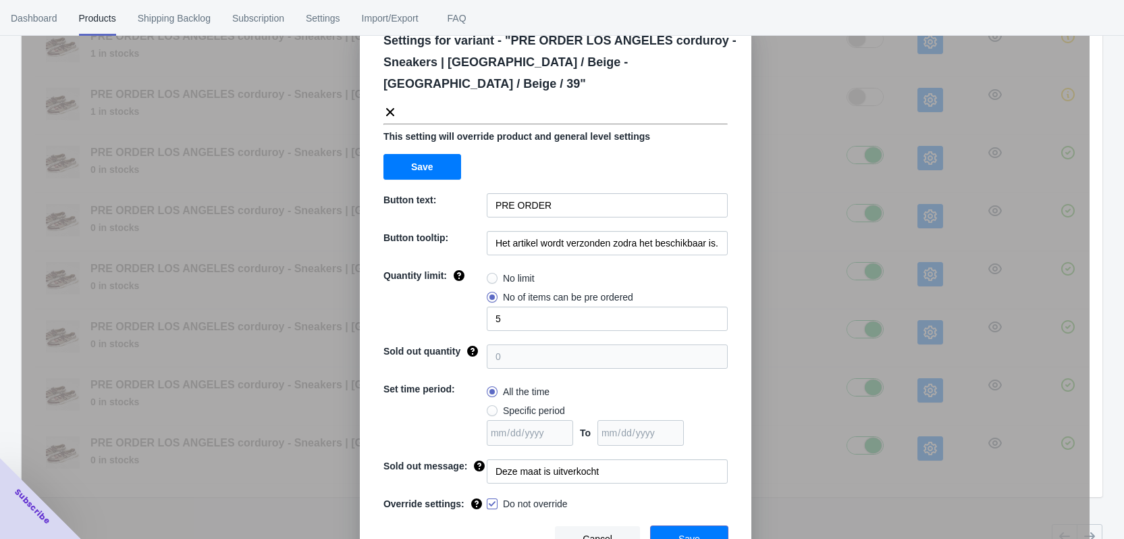
click at [681, 533] on span "Save" at bounding box center [689, 538] width 22 height 11
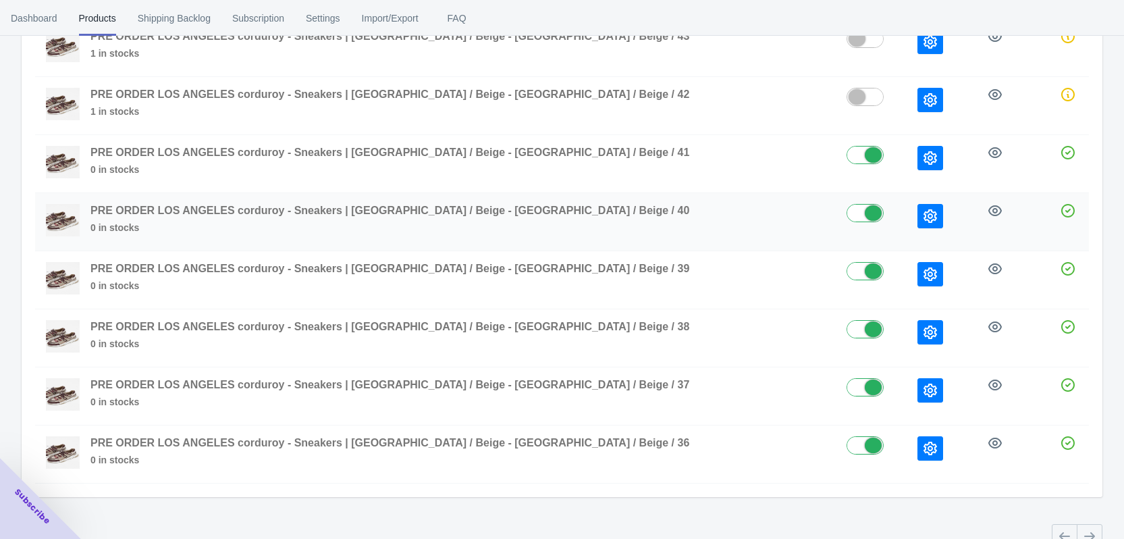
click at [923, 220] on icon "button" at bounding box center [929, 215] width 13 height 13
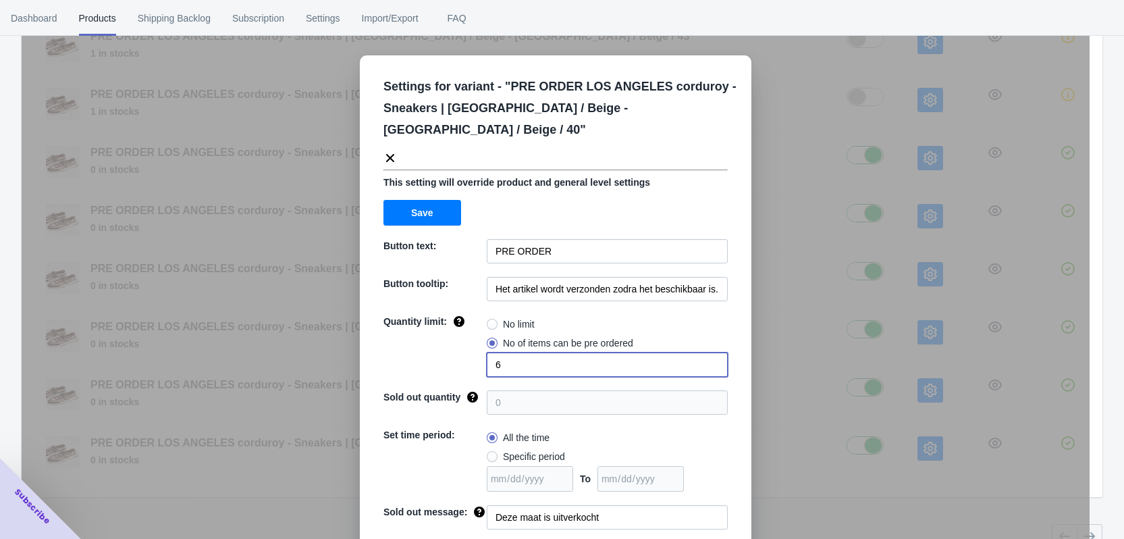
drag, startPoint x: 456, startPoint y: 340, endPoint x: 447, endPoint y: 341, distance: 8.8
click at [447, 341] on div "Quantity limit: No limit No of items can be pre ordered 6" at bounding box center [555, 346] width 344 height 62
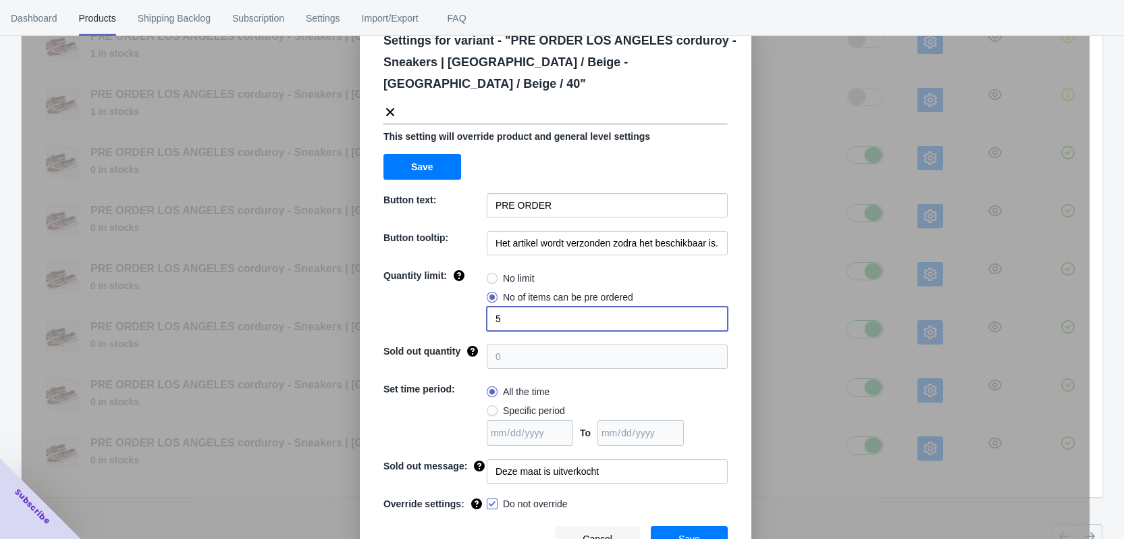
type input "5"
click at [688, 526] on button "Save" at bounding box center [689, 539] width 77 height 26
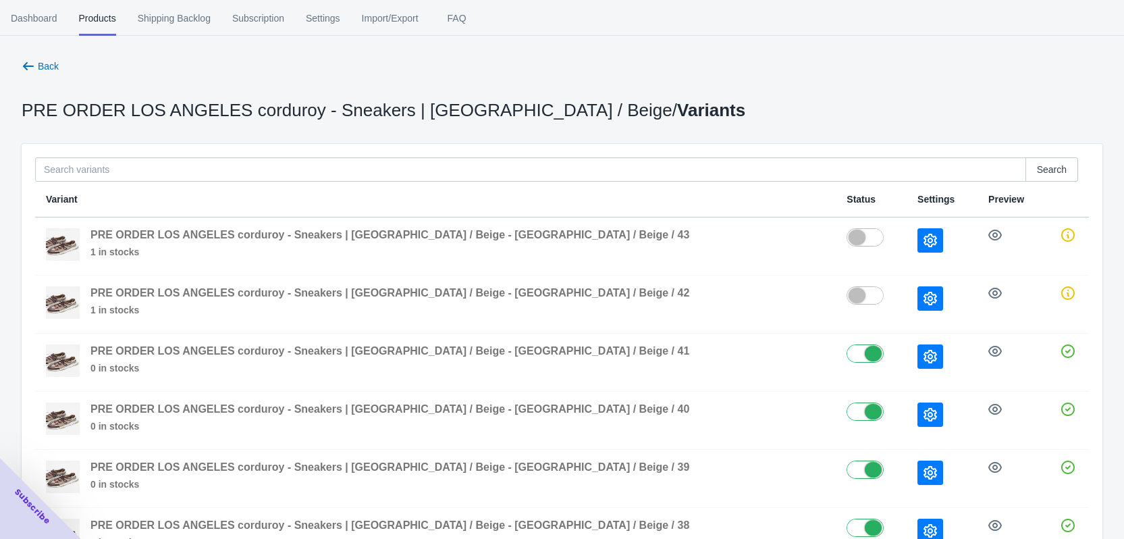
scroll to position [0, 0]
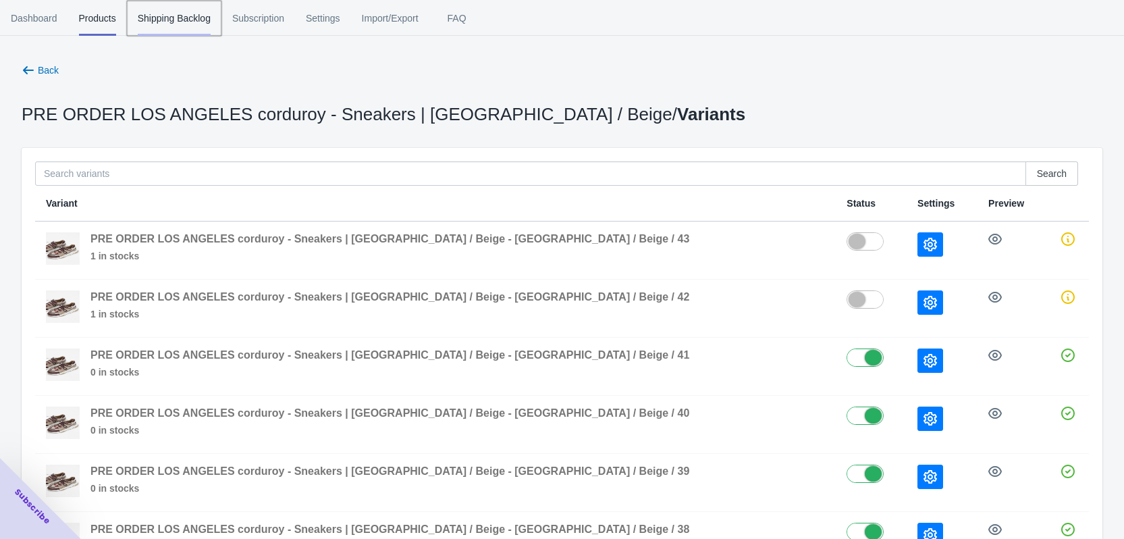
click at [167, 11] on span "Shipping Backlog" at bounding box center [174, 18] width 73 height 35
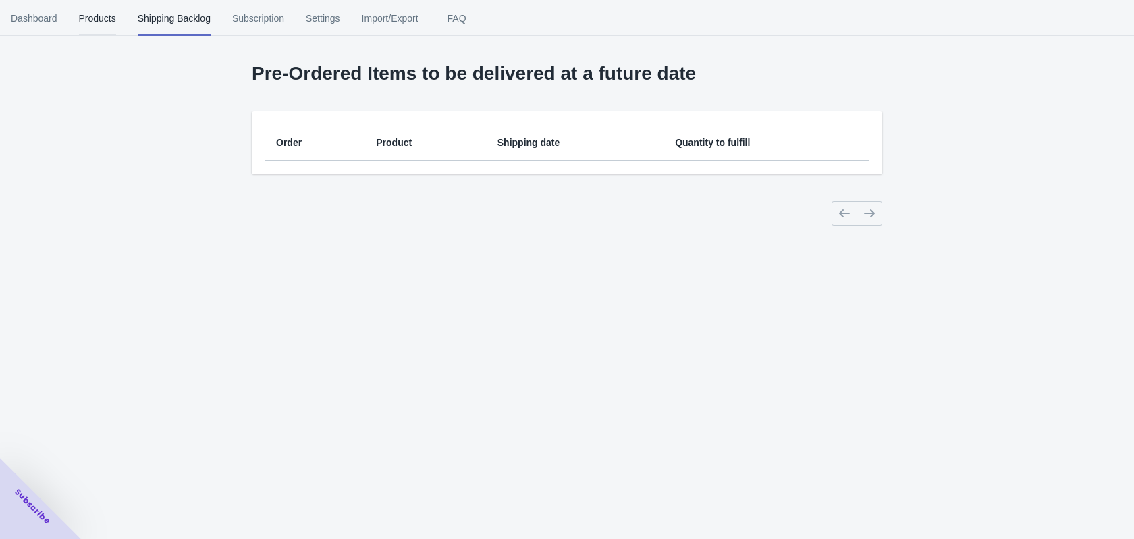
click at [103, 18] on span "Products" at bounding box center [97, 18] width 37 height 35
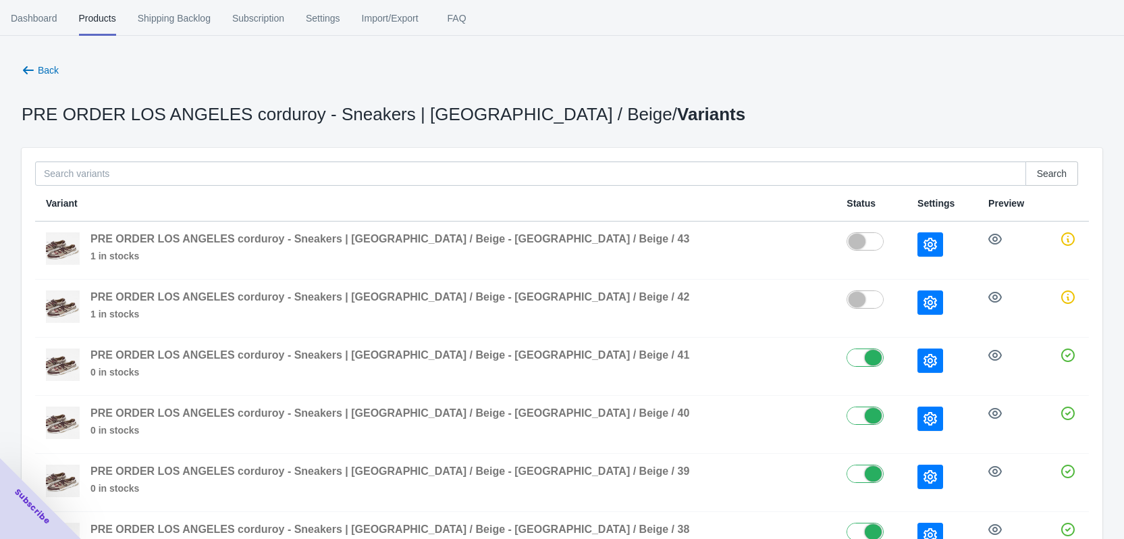
click at [173, 20] on span "Shipping Backlog" at bounding box center [174, 18] width 73 height 35
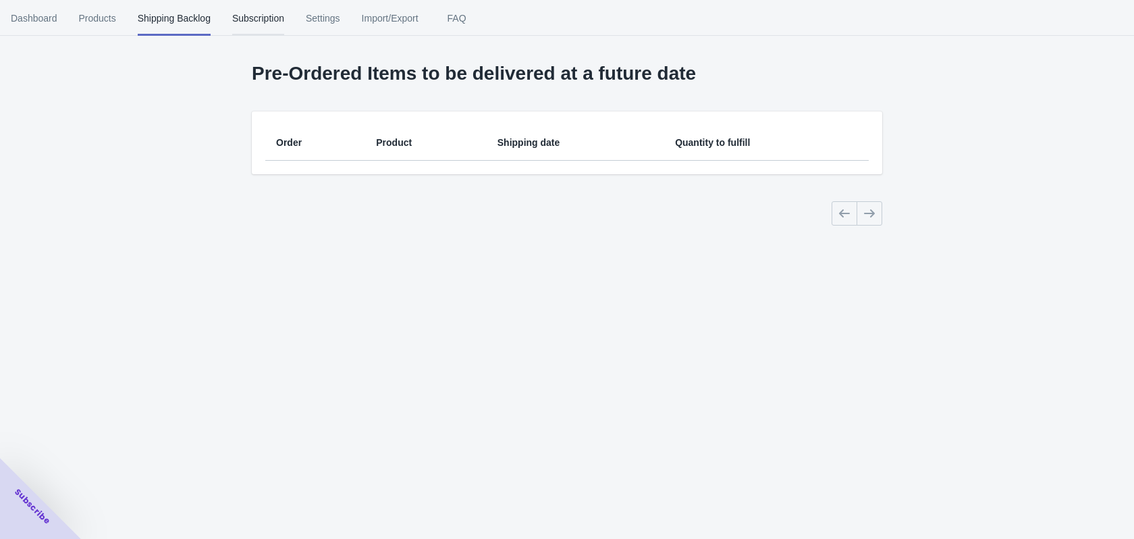
click at [270, 10] on span "Subscription" at bounding box center [258, 18] width 52 height 35
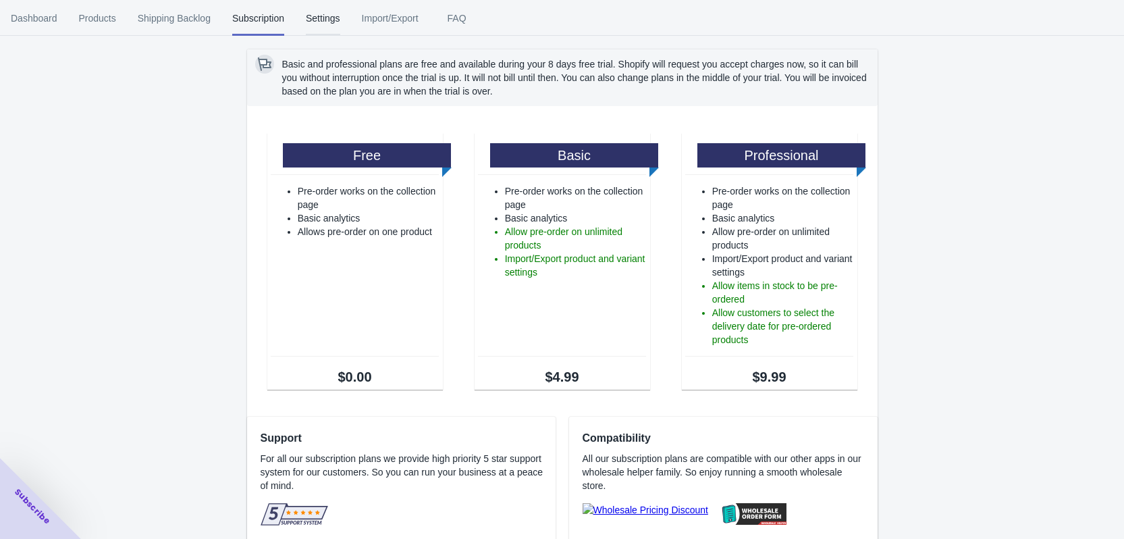
click at [327, 15] on span "Settings" at bounding box center [323, 18] width 34 height 35
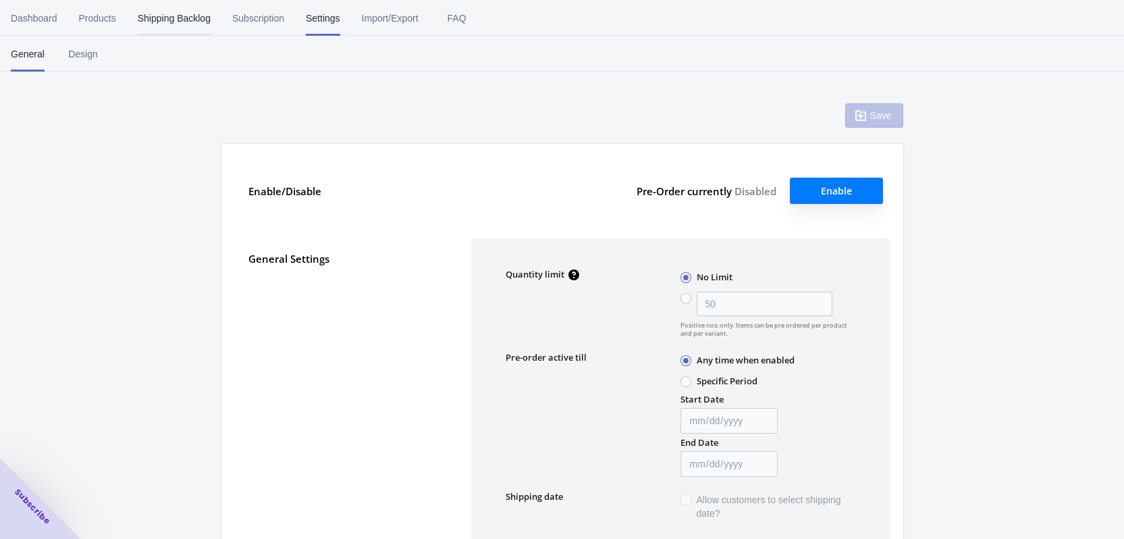
type input "50"
type textarea "Het pre-orderartikel is toegevoegd aan je winkelwagen!"
type textarea "Het voorraadniveau is <aantal>. Sommige artikelen [PERSON_NAME] op pre-order be…"
type textarea "Het maximum aantal pre-orders in deze maat is bereikt."
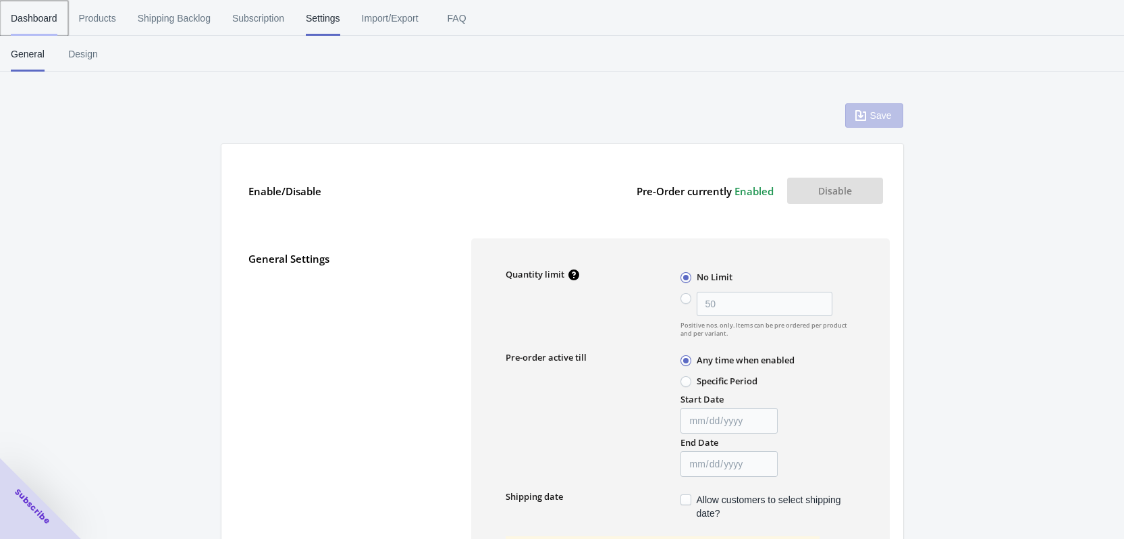
click at [49, 14] on span "Dashboard" at bounding box center [34, 18] width 47 height 35
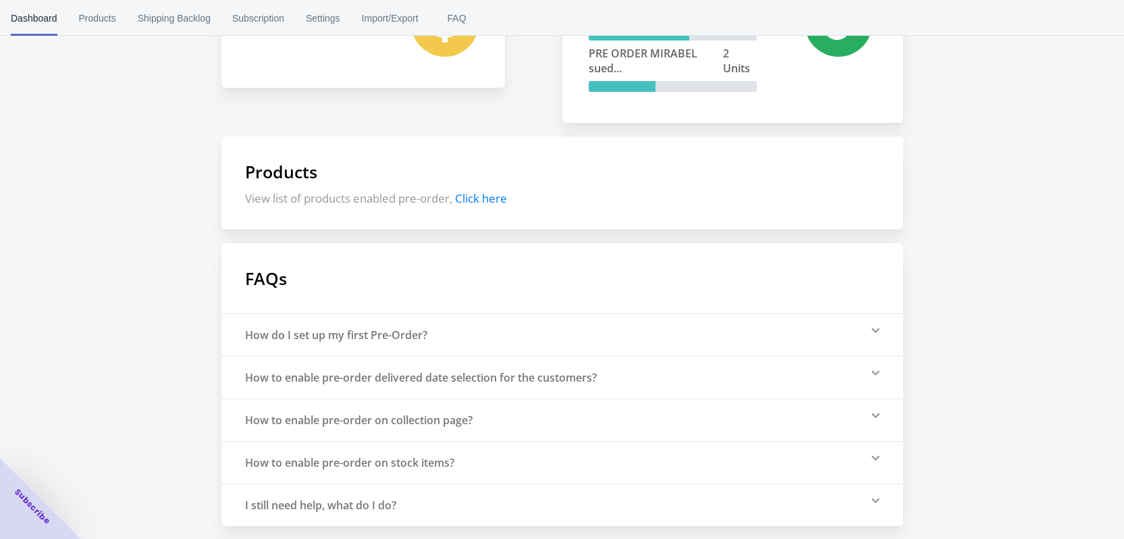
scroll to position [234, 0]
click at [877, 372] on icon at bounding box center [875, 372] width 8 height 5
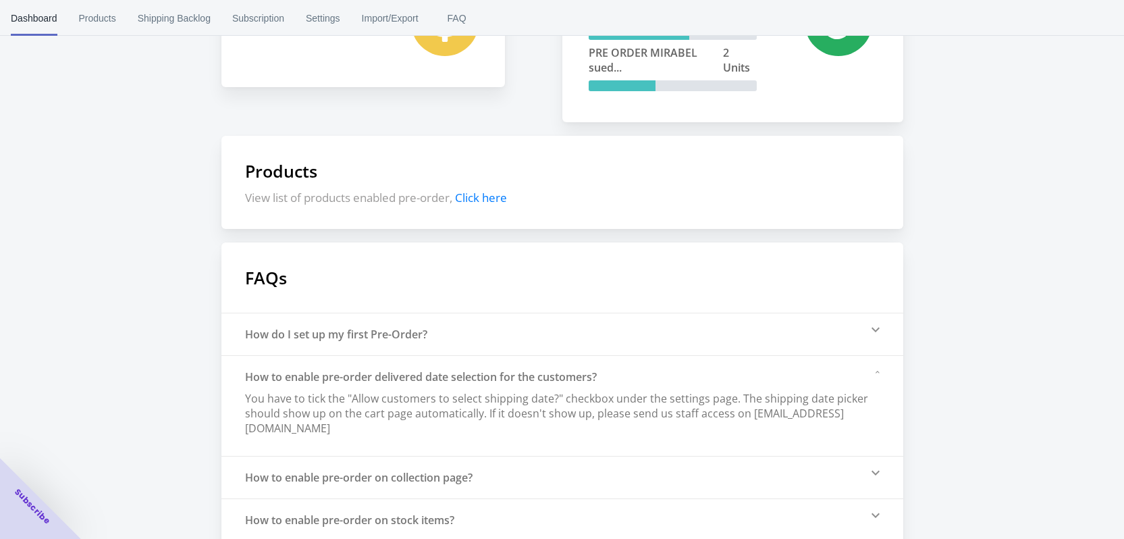
scroll to position [292, 0]
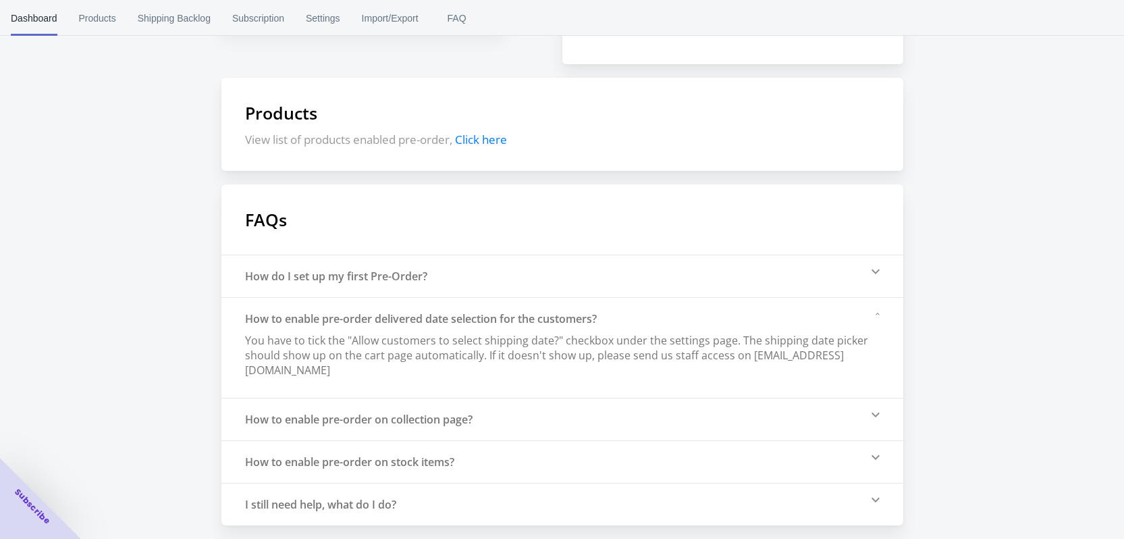
click at [877, 415] on icon at bounding box center [875, 414] width 8 height 5
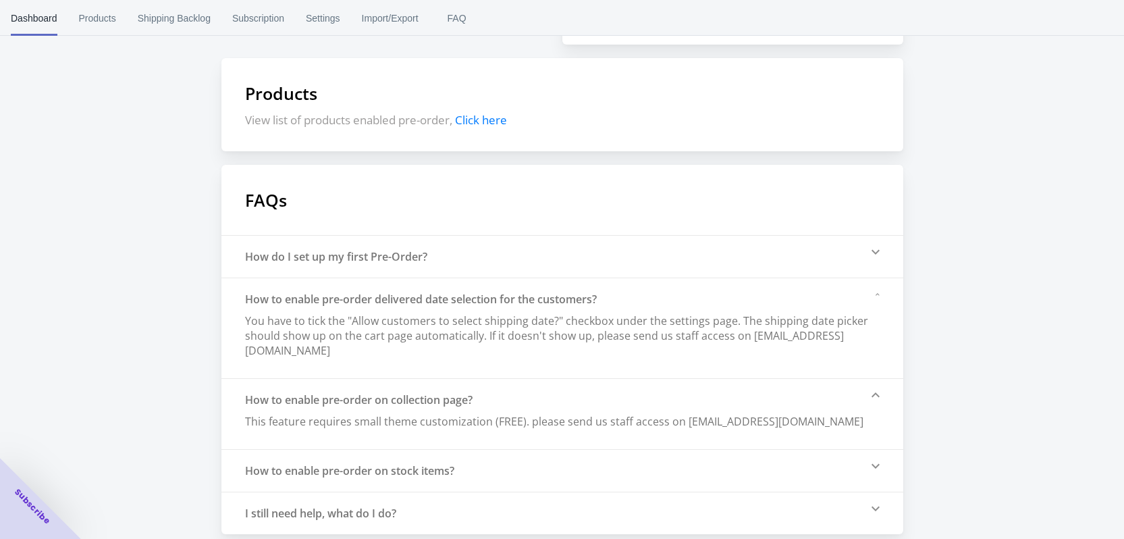
scroll to position [320, 0]
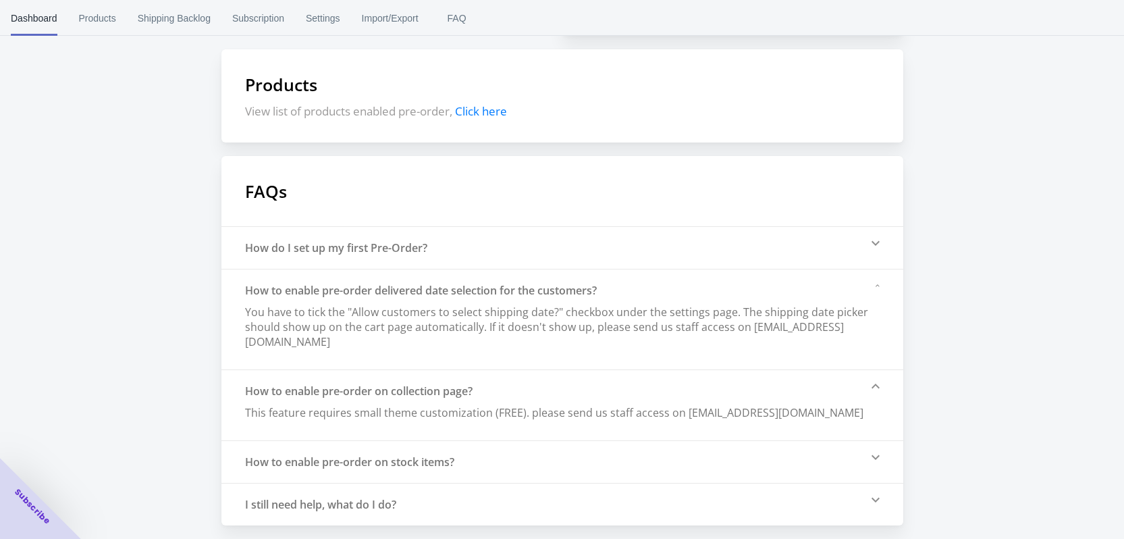
click at [879, 454] on icon at bounding box center [875, 456] width 8 height 5
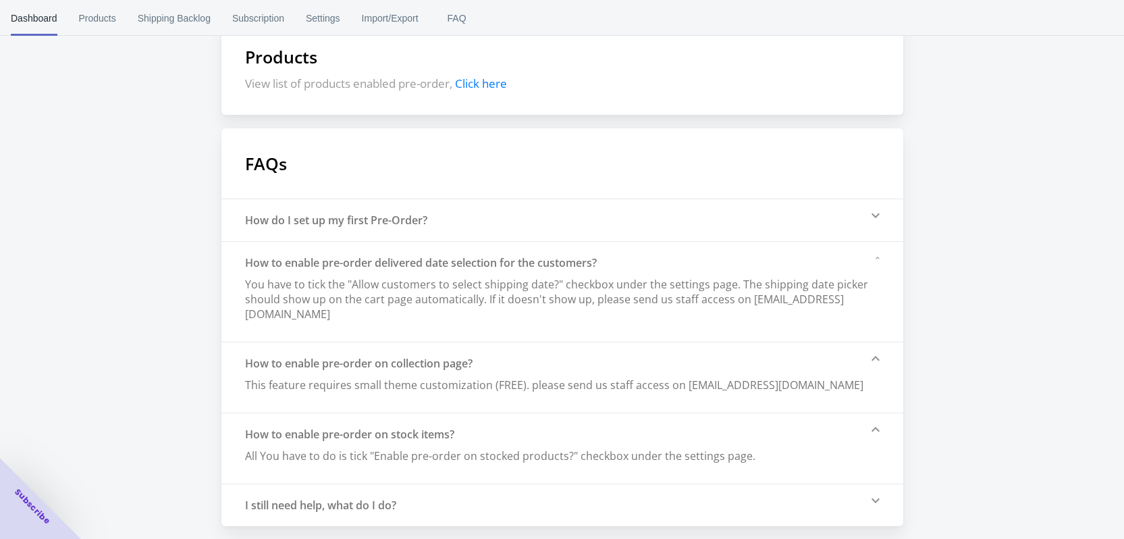
scroll to position [348, 0]
click at [881, 501] on div "I still need help, what do I do?" at bounding box center [562, 504] width 682 height 43
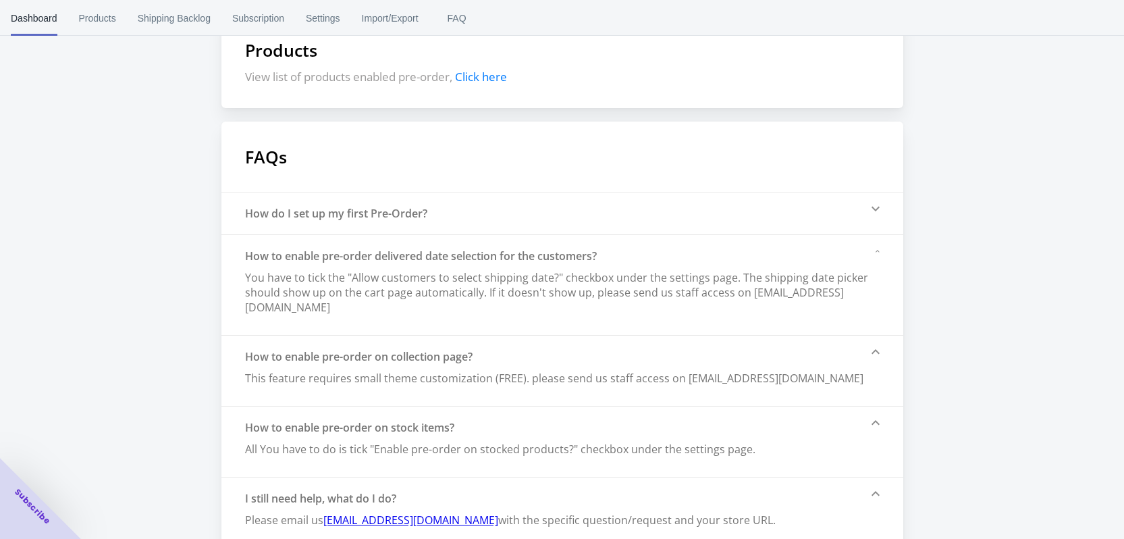
scroll to position [0, 0]
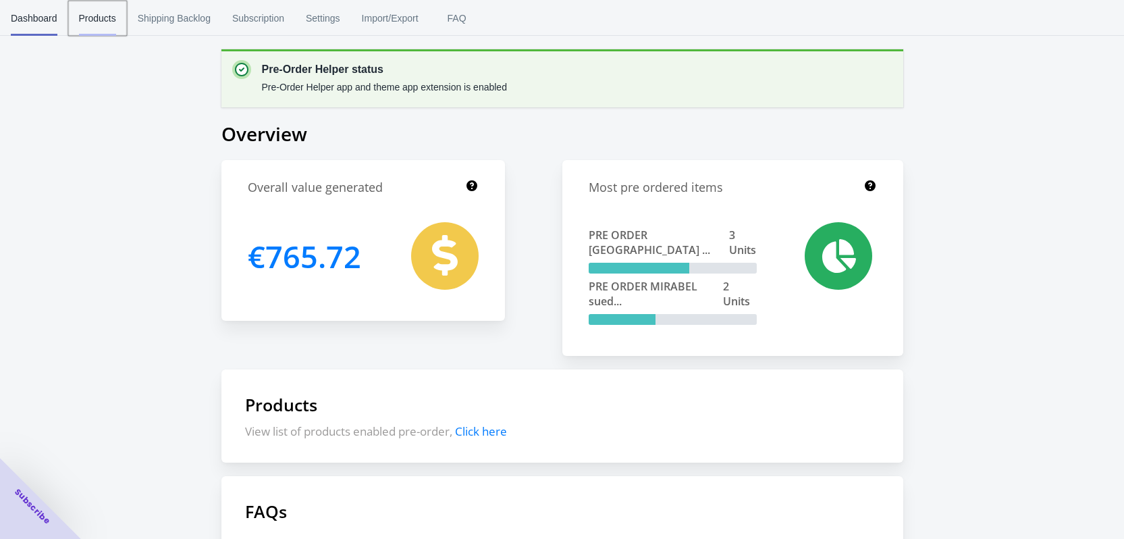
drag, startPoint x: 92, startPoint y: 9, endPoint x: 60, endPoint y: 35, distance: 41.2
click at [90, 9] on span "Products" at bounding box center [97, 18] width 37 height 35
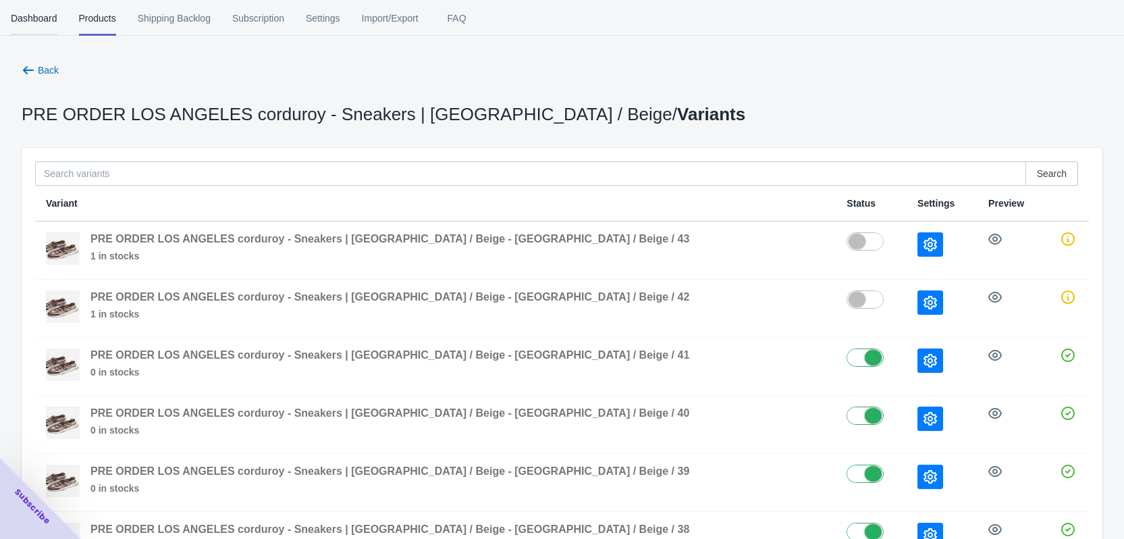
click at [42, 19] on span "Dashboard" at bounding box center [34, 18] width 47 height 35
